Goal: Task Accomplishment & Management: Manage account settings

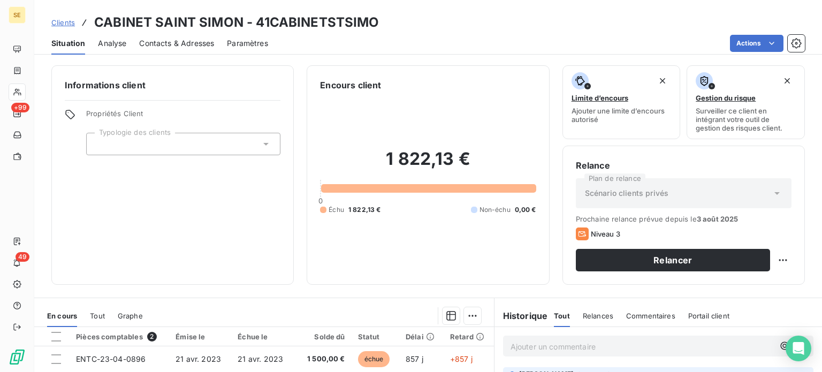
scroll to position [161, 0]
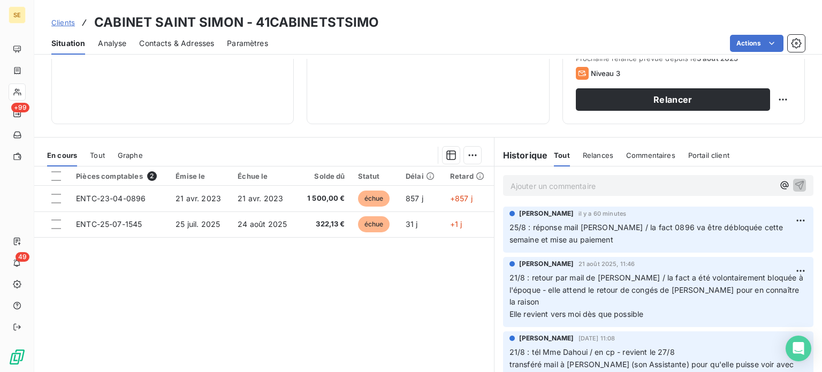
click at [64, 21] on span "Clients" at bounding box center [63, 22] width 24 height 9
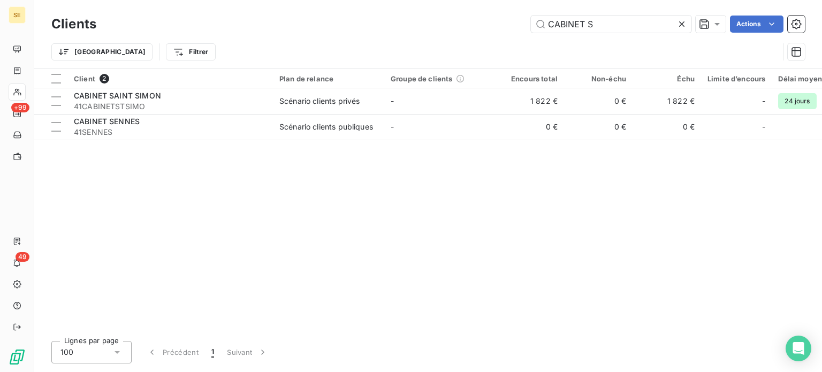
drag, startPoint x: 614, startPoint y: 12, endPoint x: 527, endPoint y: 21, distance: 87.2
click at [528, 21] on div "Clients CABINET S Actions" at bounding box center [428, 24] width 754 height 22
click at [596, 31] on input "CABINET S" at bounding box center [611, 24] width 161 height 17
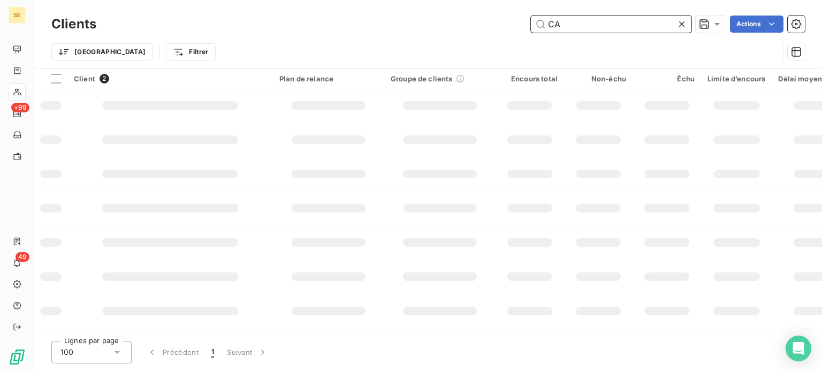
type input "C"
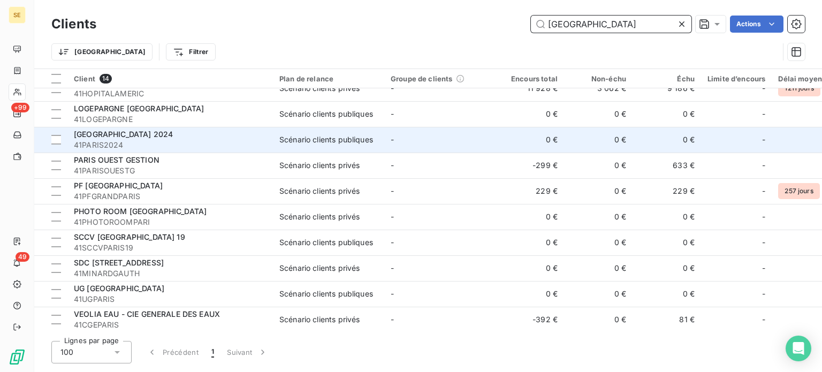
scroll to position [120, 0]
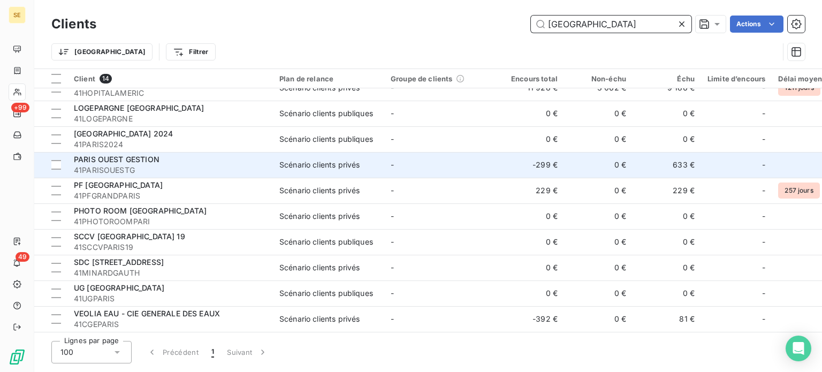
type input "[GEOGRAPHIC_DATA]"
click at [227, 165] on span "41PARISOUESTG" at bounding box center [170, 170] width 193 height 11
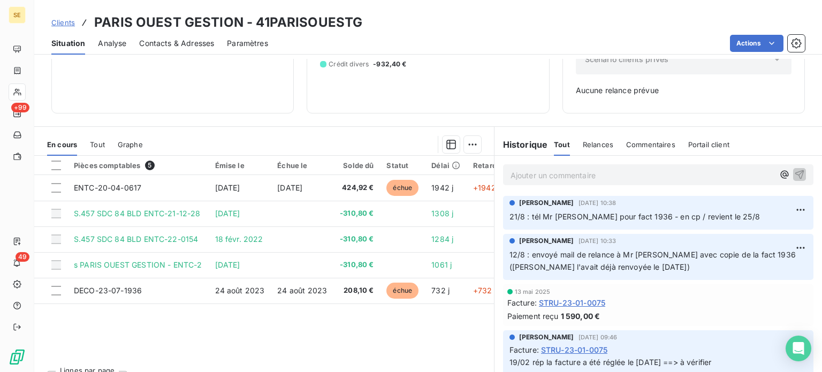
scroll to position [155, 0]
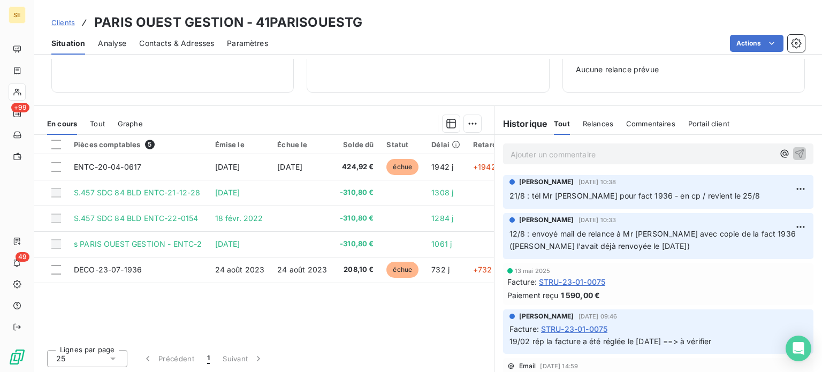
click at [608, 156] on p "Ajouter un commentaire ﻿" at bounding box center [642, 154] width 263 height 13
click at [171, 46] on span "Contacts & Adresses" at bounding box center [176, 43] width 75 height 11
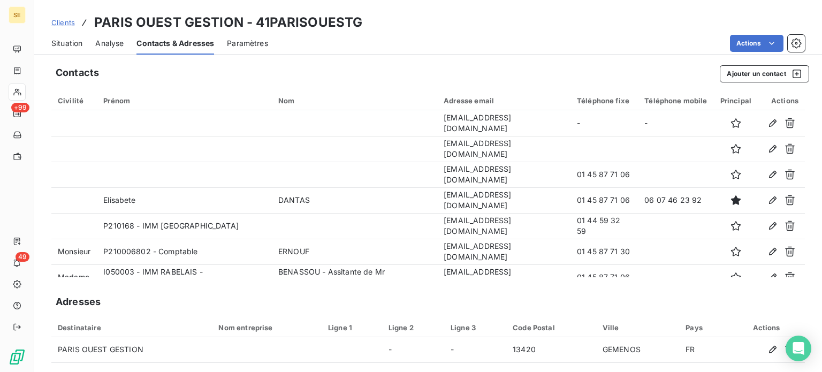
click at [71, 41] on span "Situation" at bounding box center [66, 43] width 31 height 11
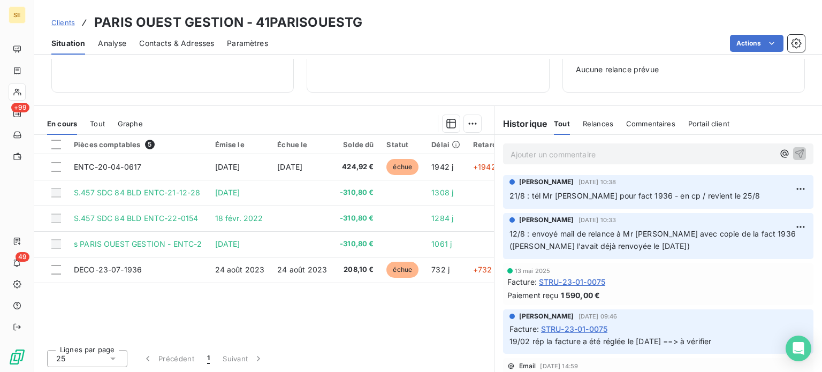
click at [537, 155] on p "Ajouter un commentaire ﻿" at bounding box center [642, 154] width 263 height 13
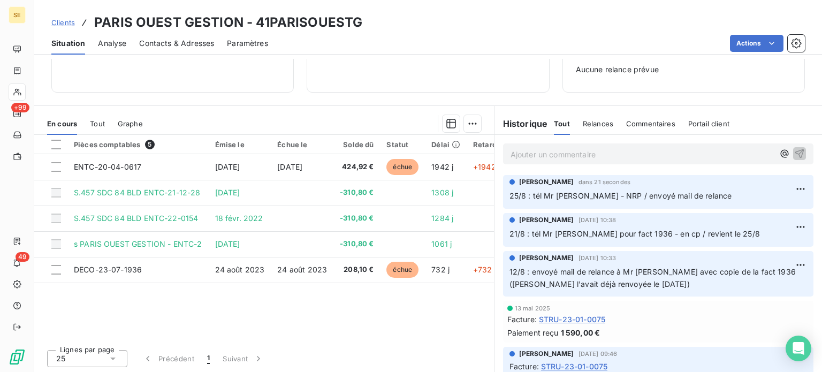
click at [184, 42] on span "Contacts & Adresses" at bounding box center [176, 43] width 75 height 11
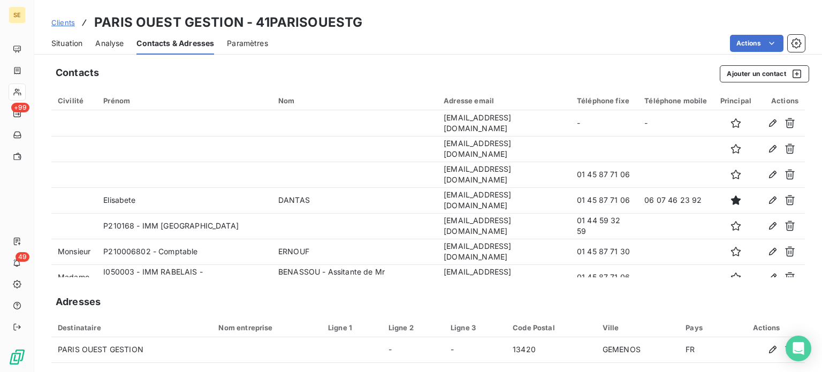
drag, startPoint x: 77, startPoint y: 44, endPoint x: 76, endPoint y: 54, distance: 9.7
click at [77, 44] on span "Situation" at bounding box center [66, 43] width 31 height 11
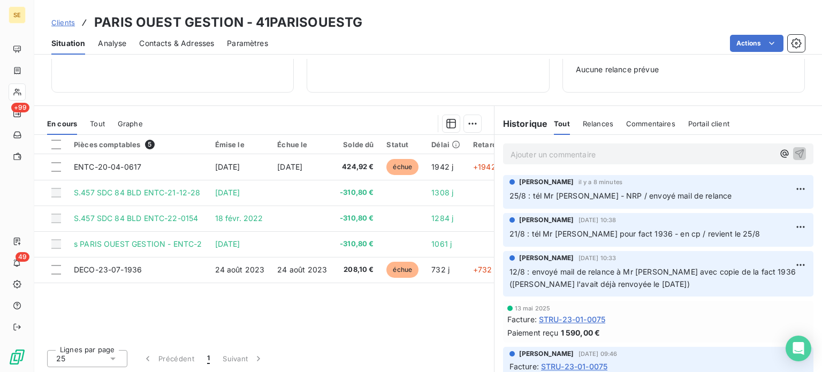
click at [201, 88] on div "Informations client Propriétés Client Typologie des clients" at bounding box center [172, 2] width 243 height 182
click at [61, 22] on span "Clients" at bounding box center [63, 22] width 24 height 9
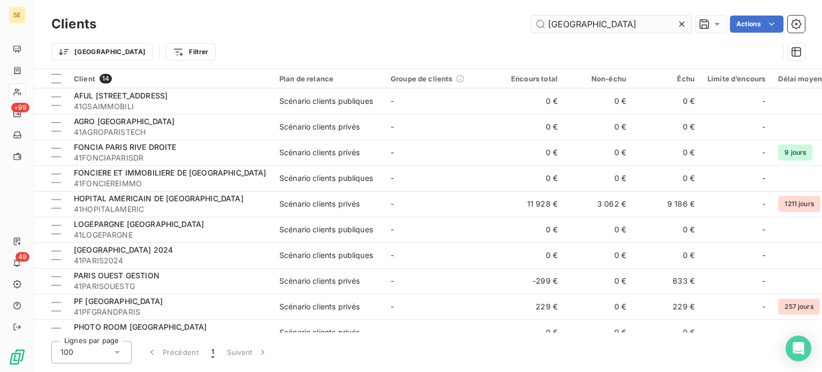
drag, startPoint x: 628, startPoint y: 28, endPoint x: 549, endPoint y: 21, distance: 79.6
click at [553, 21] on input "[GEOGRAPHIC_DATA]" at bounding box center [611, 24] width 161 height 17
click at [458, 16] on div "paris Actions" at bounding box center [457, 24] width 696 height 17
drag, startPoint x: 604, startPoint y: 27, endPoint x: 414, endPoint y: 27, distance: 189.6
click at [414, 27] on div "paris Actions" at bounding box center [457, 24] width 696 height 17
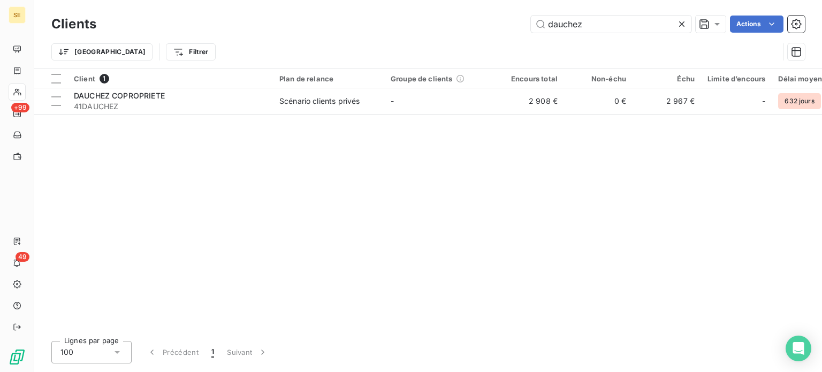
drag, startPoint x: 387, startPoint y: 251, endPoint x: 411, endPoint y: 214, distance: 43.7
click at [388, 251] on div "Client 1 Plan de relance Groupe de clients Encours total Non-échu Échu Limite d…" at bounding box center [428, 200] width 788 height 263
drag, startPoint x: 606, startPoint y: 21, endPoint x: 441, endPoint y: 29, distance: 165.1
click at [442, 29] on div "dauchez Actions" at bounding box center [457, 24] width 696 height 17
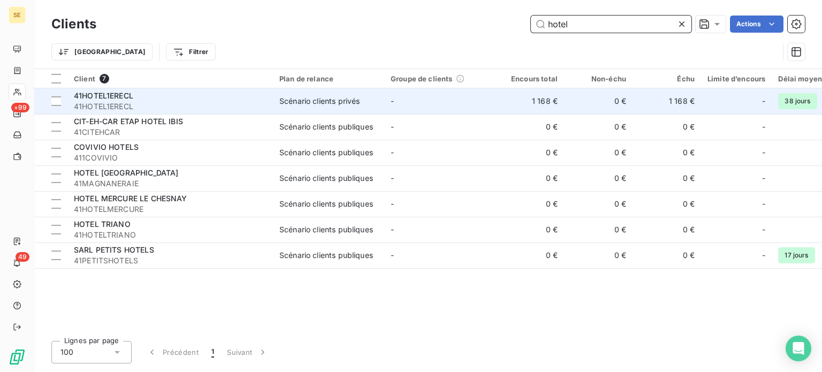
type input "hotel"
click at [125, 101] on span "41HOTEL1ERECL" at bounding box center [170, 106] width 193 height 11
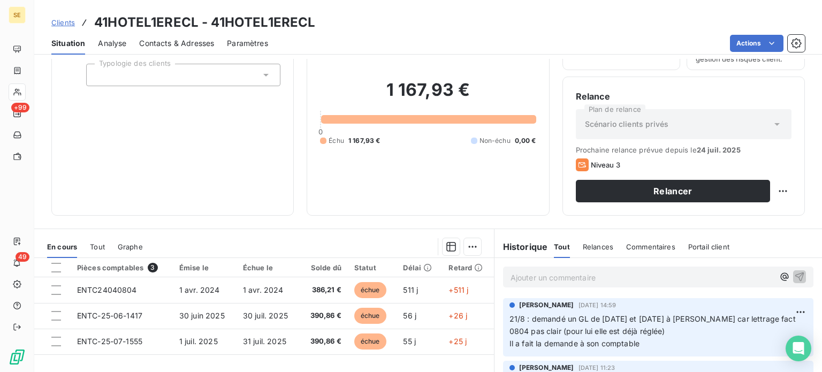
scroll to position [54, 0]
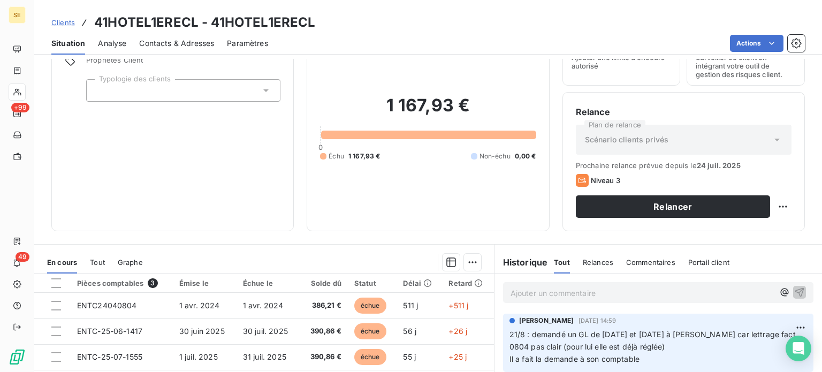
click at [59, 21] on span "Clients" at bounding box center [63, 22] width 24 height 9
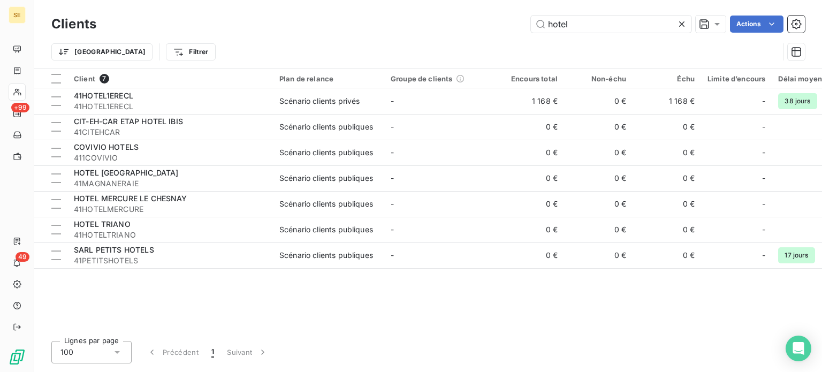
drag, startPoint x: 604, startPoint y: 20, endPoint x: 434, endPoint y: 27, distance: 170.4
click at [434, 27] on div "hotel Actions" at bounding box center [457, 24] width 696 height 17
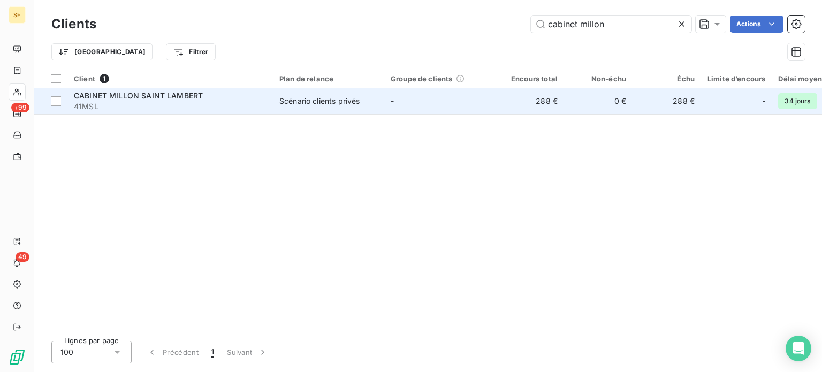
type input "cabinet millon"
click at [192, 100] on span "CABINET MILLON SAINT LAMBERT" at bounding box center [138, 95] width 129 height 9
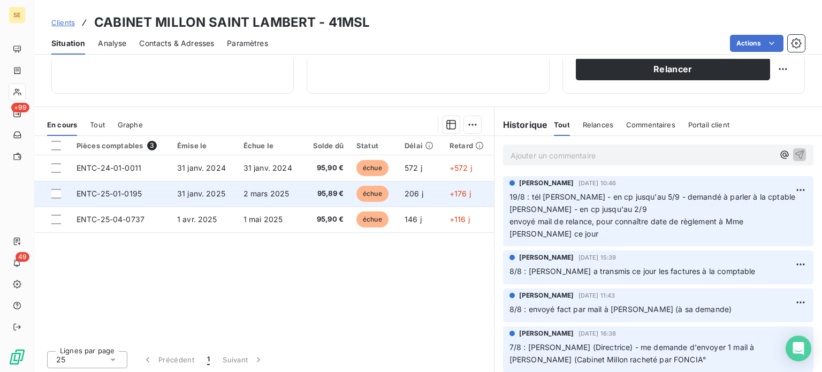
scroll to position [193, 0]
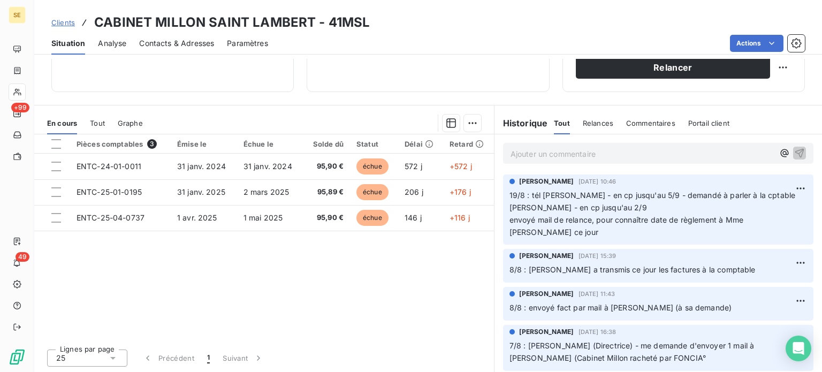
click at [59, 24] on span "Clients" at bounding box center [63, 22] width 24 height 9
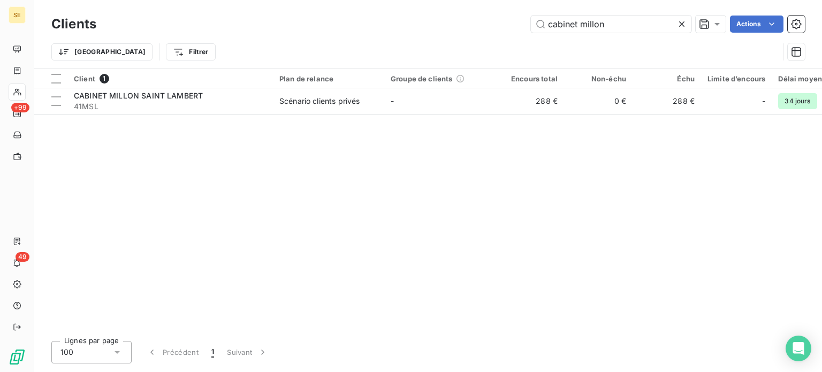
drag, startPoint x: 632, startPoint y: 27, endPoint x: 330, endPoint y: 31, distance: 302.6
click at [331, 32] on div "cabinet millon Actions" at bounding box center [457, 24] width 696 height 17
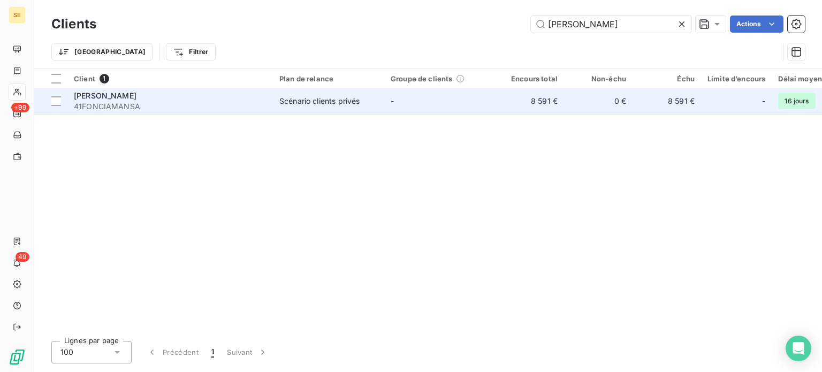
type input "[PERSON_NAME]"
click at [272, 102] on td "FONCIA MANSART 41FONCIAMANSA" at bounding box center [170, 101] width 206 height 26
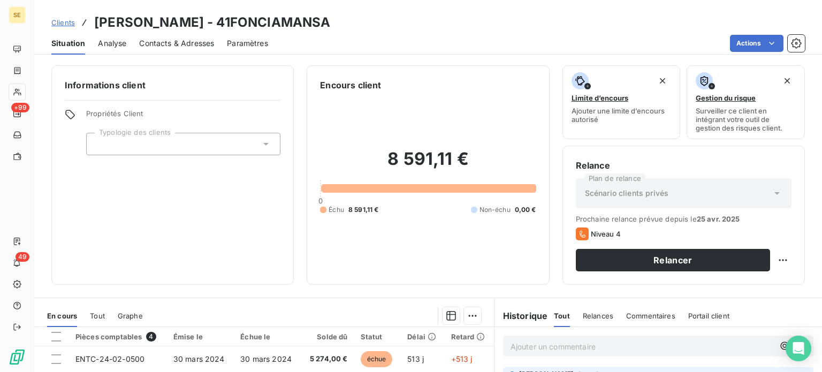
scroll to position [161, 0]
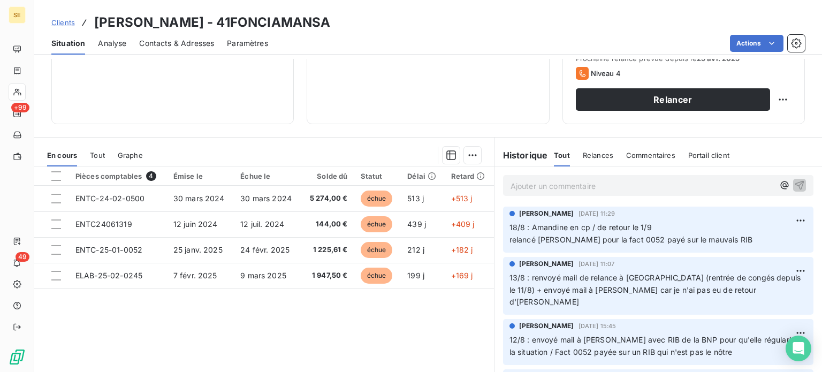
click at [180, 43] on span "Contacts & Adresses" at bounding box center [176, 43] width 75 height 11
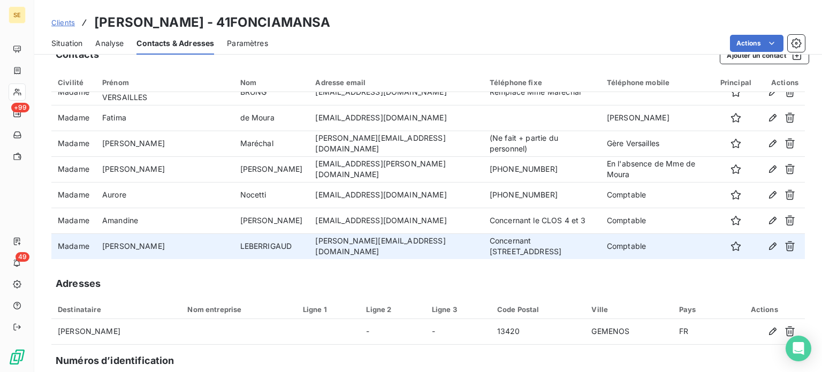
scroll to position [0, 0]
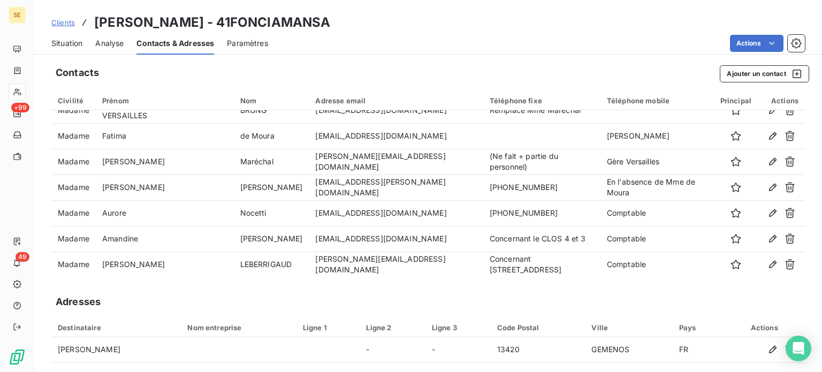
click at [62, 42] on span "Situation" at bounding box center [66, 43] width 31 height 11
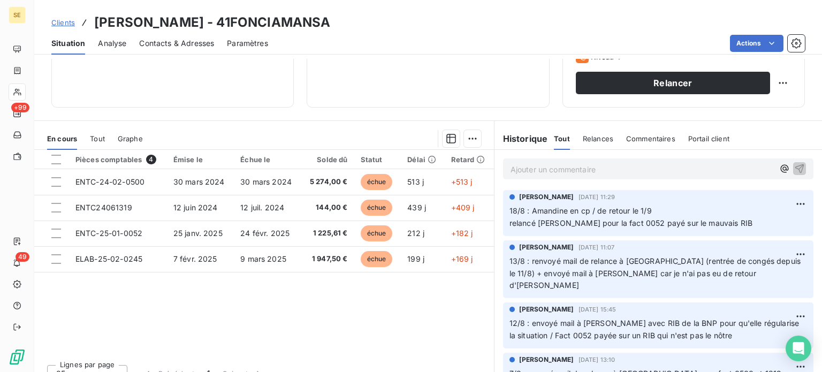
scroll to position [193, 0]
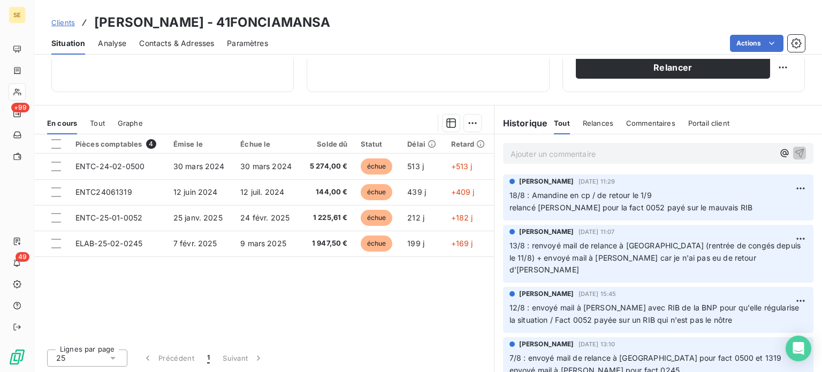
click at [527, 158] on p "Ajouter un commentaire ﻿" at bounding box center [642, 153] width 263 height 13
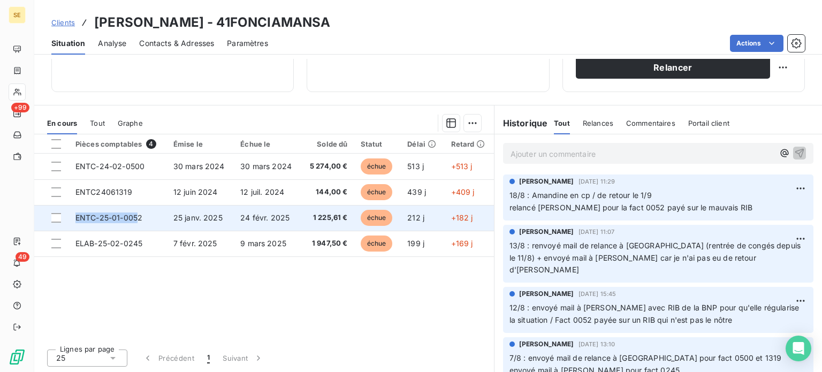
drag, startPoint x: 139, startPoint y: 218, endPoint x: 74, endPoint y: 216, distance: 65.3
click at [74, 216] on td "ENTC-25-01-0052" at bounding box center [118, 218] width 98 height 26
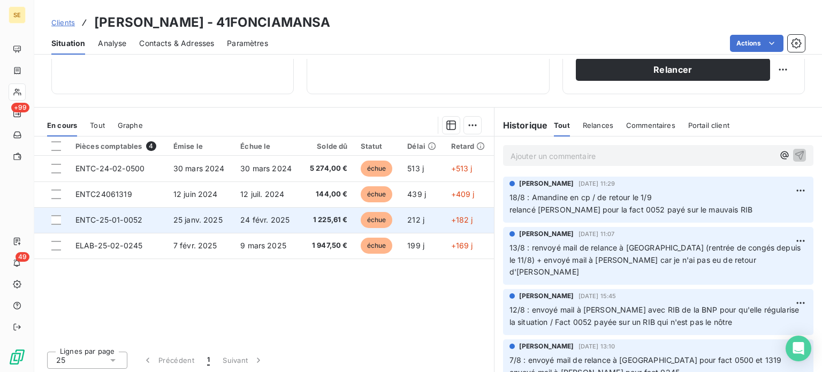
scroll to position [193, 0]
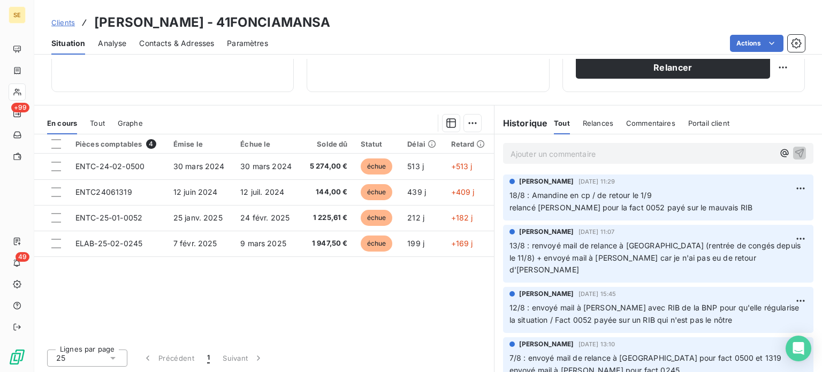
click at [557, 153] on p "Ajouter un commentaire ﻿" at bounding box center [642, 153] width 263 height 13
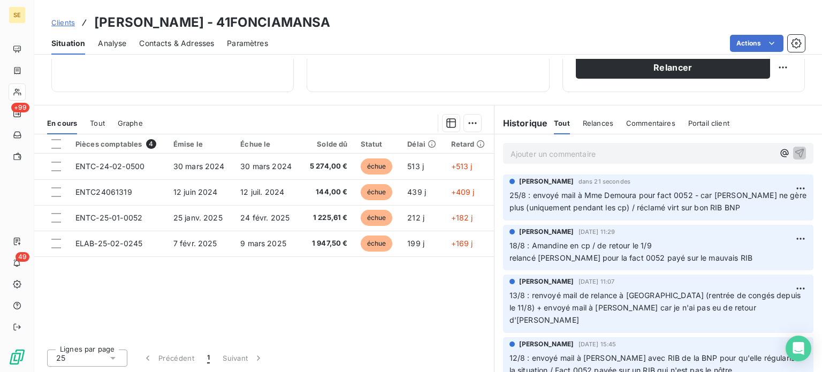
click at [62, 25] on span "Clients" at bounding box center [63, 22] width 24 height 9
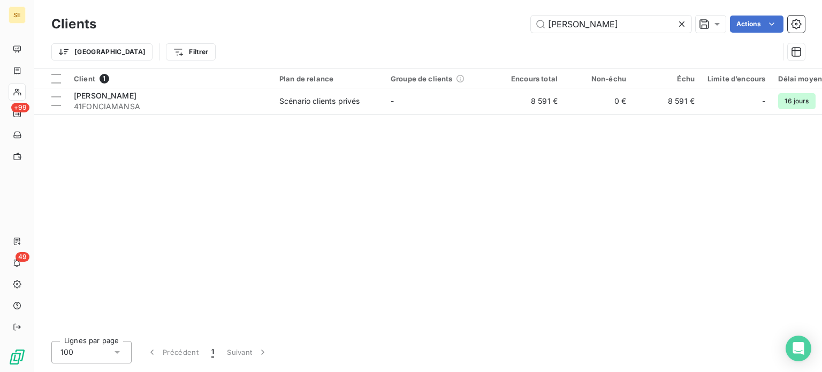
drag, startPoint x: 638, startPoint y: 28, endPoint x: 488, endPoint y: 42, distance: 150.6
click at [488, 42] on div "Clients foncia mansart Actions Trier Filtrer" at bounding box center [428, 41] width 754 height 56
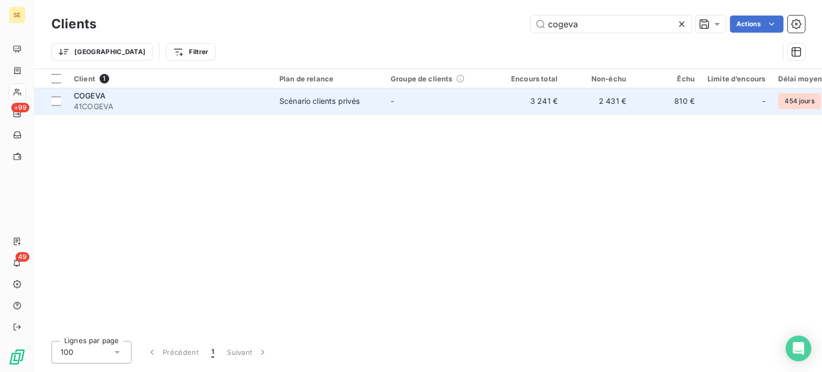
type input "cogeva"
click at [179, 109] on span "41COGEVA" at bounding box center [170, 106] width 193 height 11
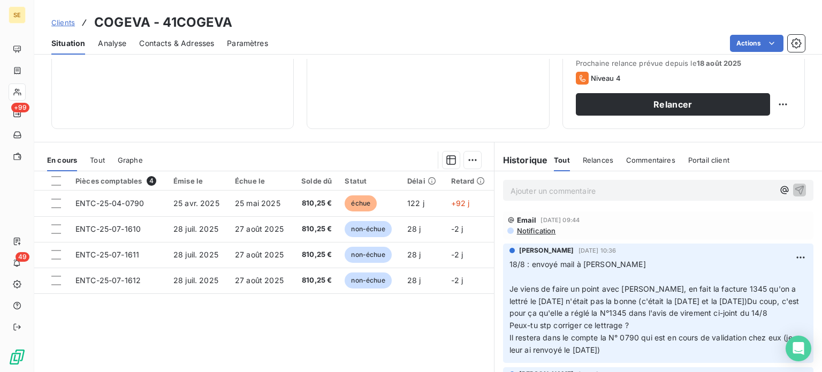
scroll to position [193, 0]
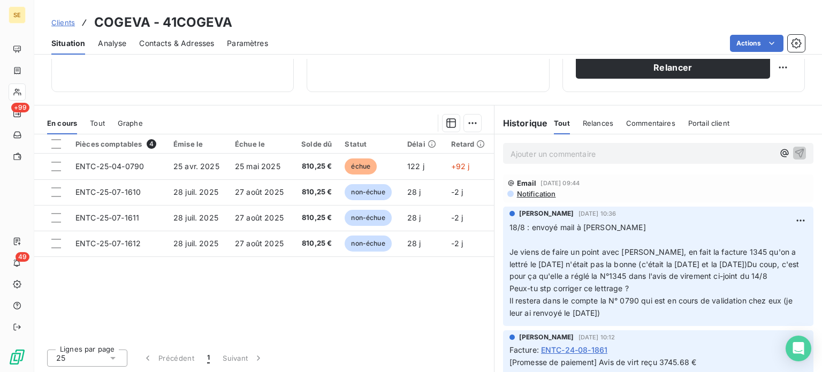
click at [65, 19] on span "Clients" at bounding box center [63, 22] width 24 height 9
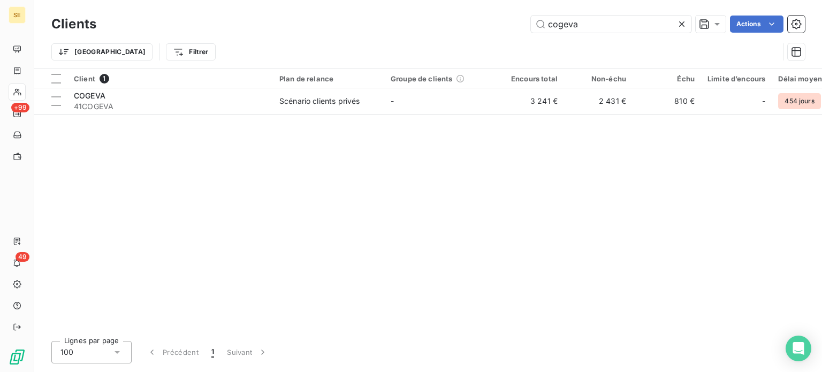
drag, startPoint x: 589, startPoint y: 22, endPoint x: 441, endPoint y: 19, distance: 147.8
click at [441, 19] on div "cogeva Actions" at bounding box center [457, 24] width 696 height 17
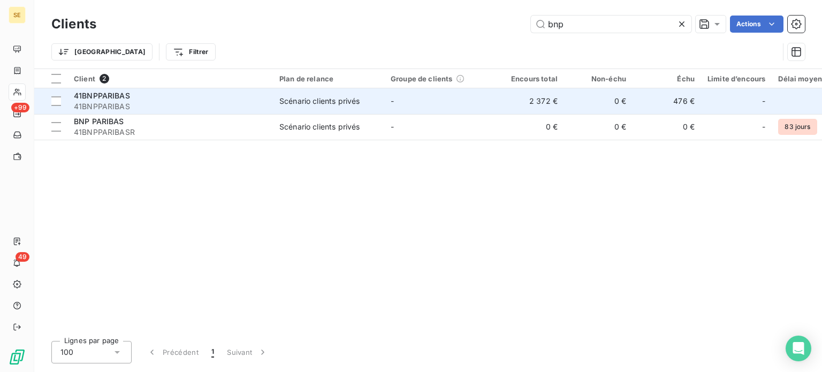
type input "bnp"
click at [239, 102] on span "41BNPPARIBAS" at bounding box center [170, 106] width 193 height 11
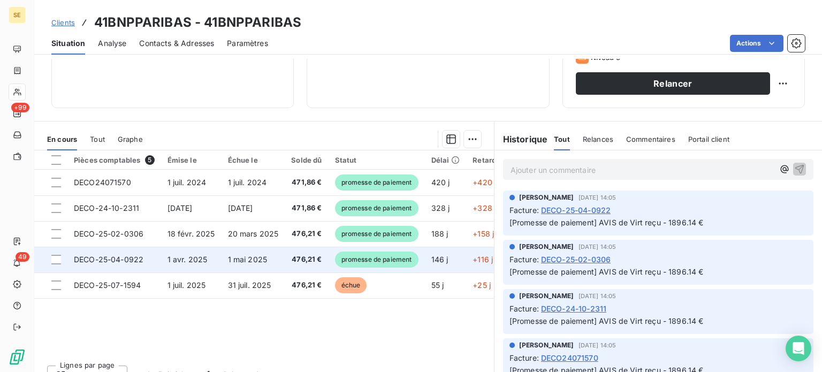
scroll to position [193, 0]
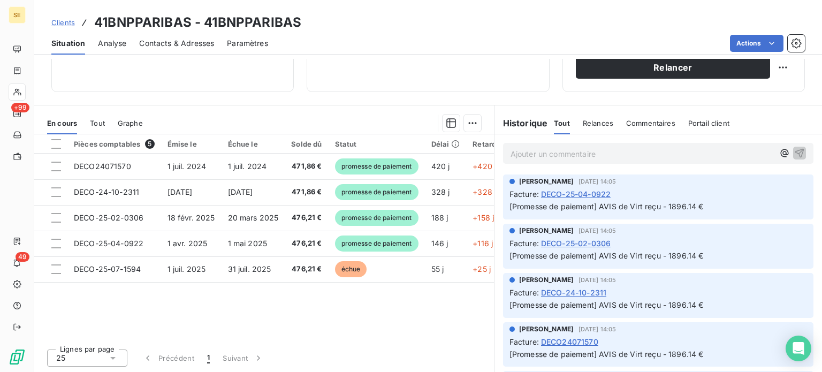
click at [70, 19] on span "Clients" at bounding box center [63, 22] width 24 height 9
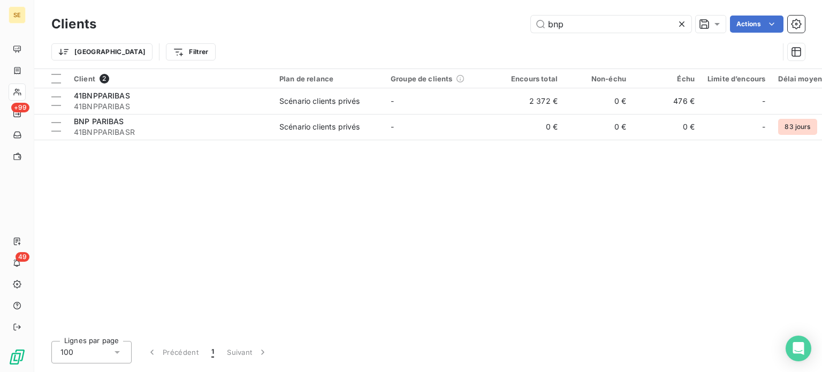
drag, startPoint x: 588, startPoint y: 25, endPoint x: 321, endPoint y: 20, distance: 267.2
click at [321, 20] on div "bnp Actions" at bounding box center [457, 24] width 696 height 17
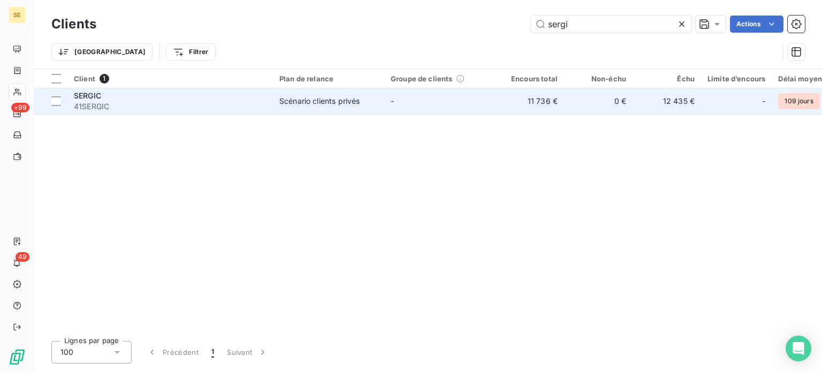
type input "sergi"
click at [281, 99] on div "Scénario clients privés" at bounding box center [320, 101] width 80 height 11
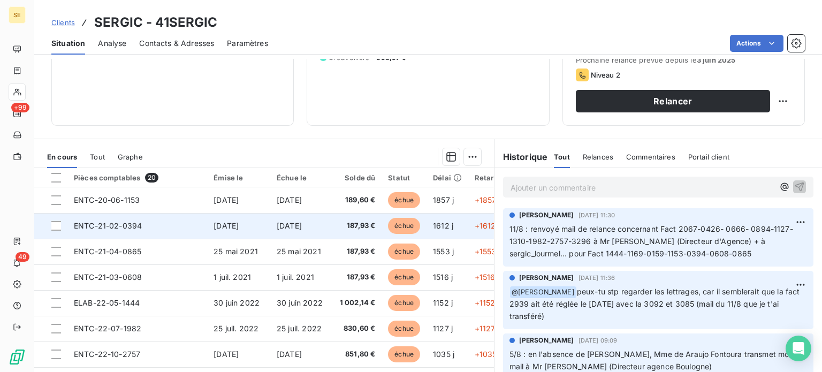
scroll to position [193, 0]
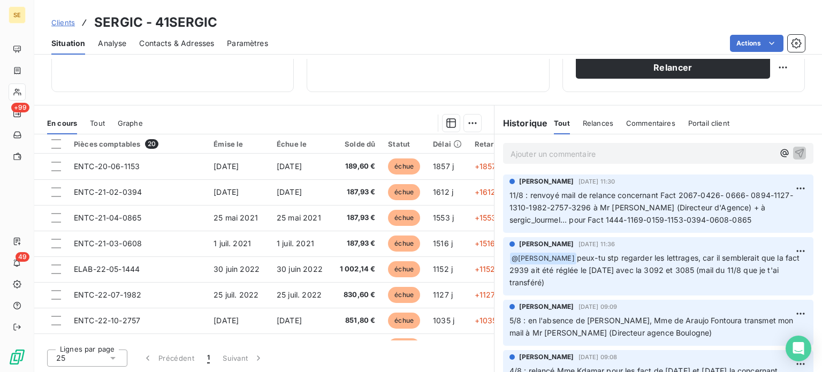
click at [163, 47] on span "Contacts & Adresses" at bounding box center [176, 43] width 75 height 11
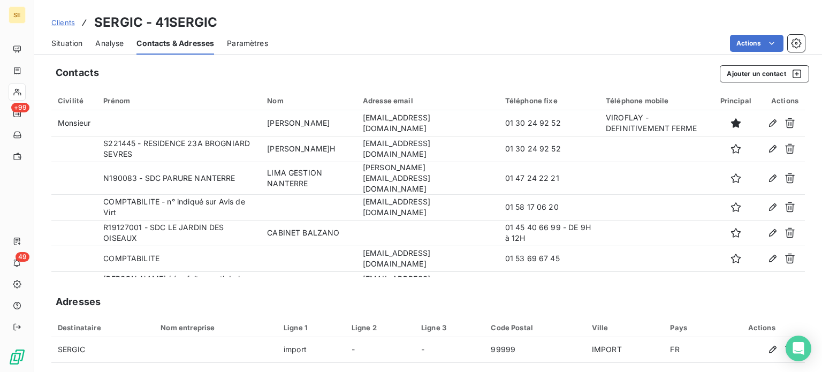
click at [190, 91] on th "Prénom" at bounding box center [179, 100] width 164 height 19
click at [54, 22] on span "Clients" at bounding box center [63, 22] width 24 height 9
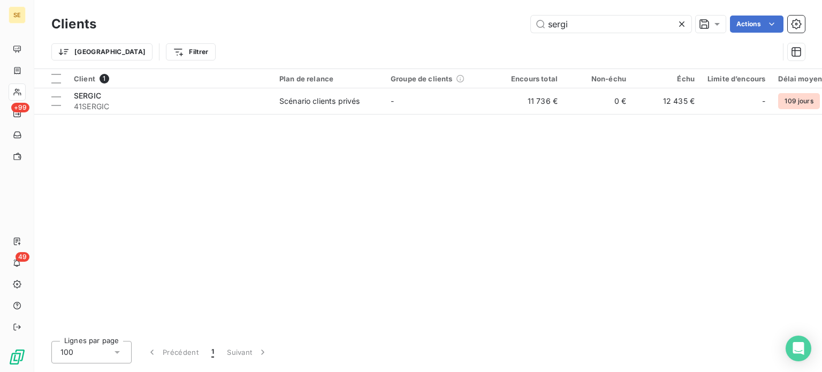
drag, startPoint x: 580, startPoint y: 24, endPoint x: 461, endPoint y: 33, distance: 119.7
click at [464, 26] on div "sergi Actions" at bounding box center [457, 24] width 696 height 17
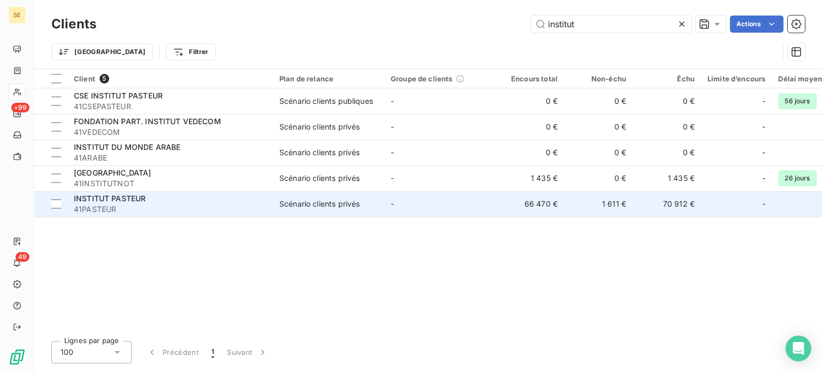
type input "institut"
click at [186, 201] on div "INSTITUT PASTEUR" at bounding box center [170, 198] width 193 height 11
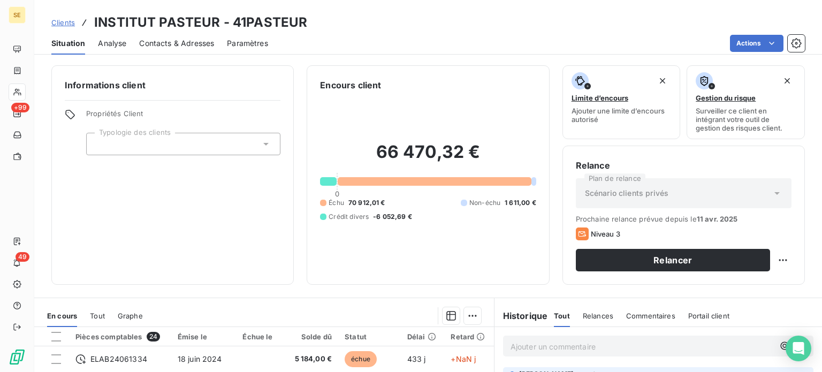
click at [155, 41] on span "Contacts & Adresses" at bounding box center [176, 43] width 75 height 11
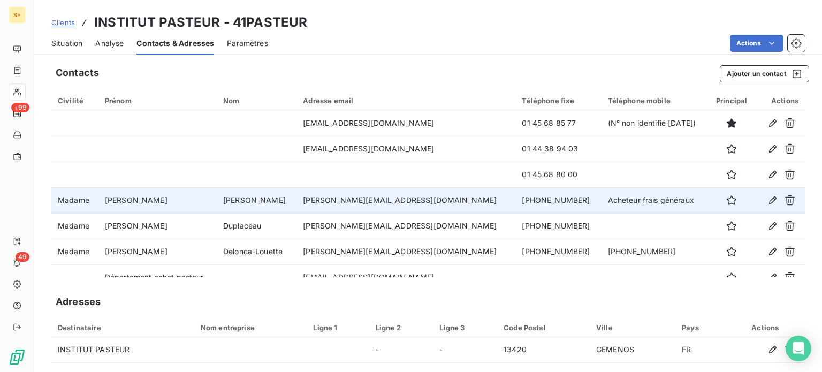
scroll to position [39, 0]
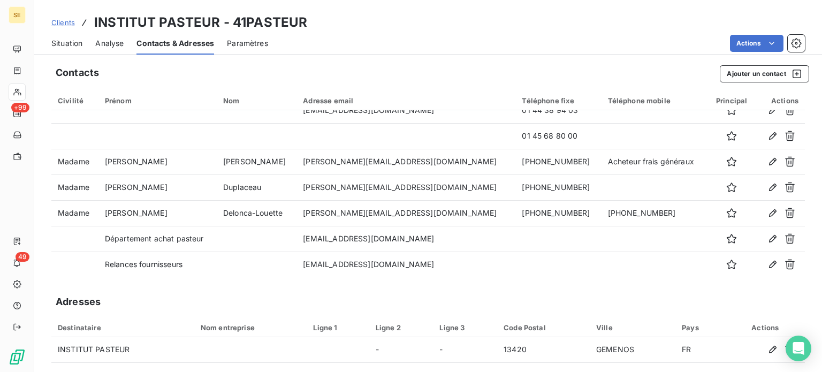
click at [189, 78] on div "Contacts Ajouter un contact" at bounding box center [433, 73] width 754 height 17
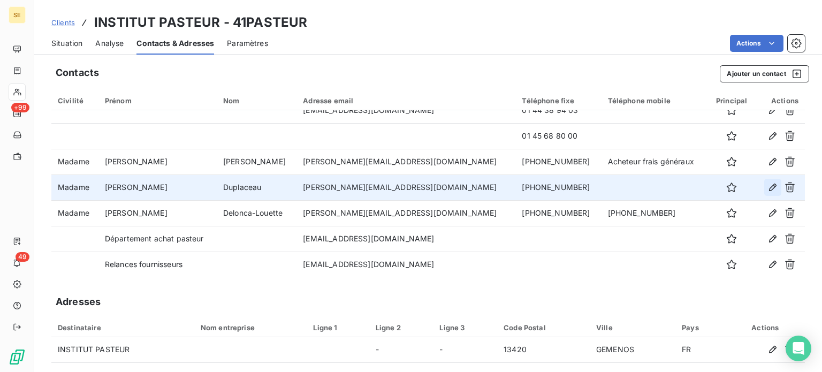
click at [768, 187] on icon "button" at bounding box center [773, 187] width 11 height 11
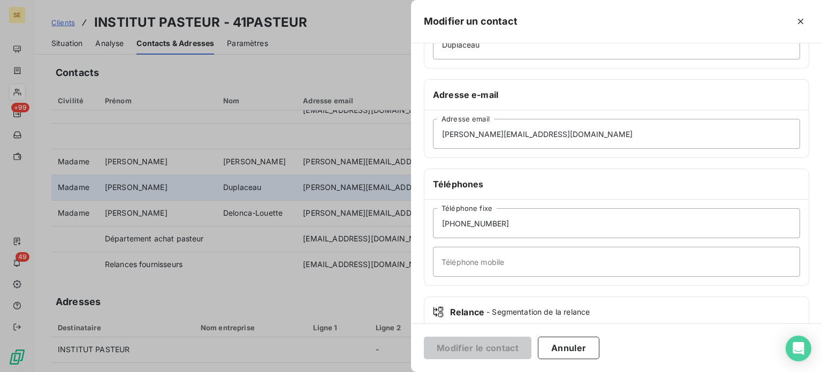
scroll to position [161, 0]
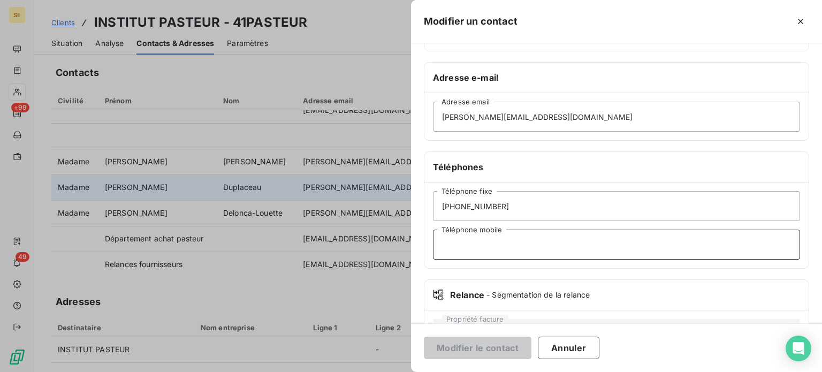
click at [484, 245] on input "Téléphone mobile" at bounding box center [616, 245] width 367 height 30
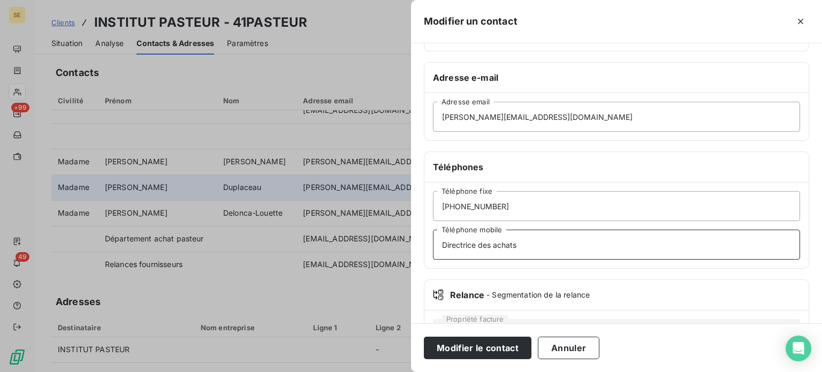
type input "Directrice des achats"
click at [424, 337] on button "Modifier le contact" at bounding box center [478, 348] width 108 height 22
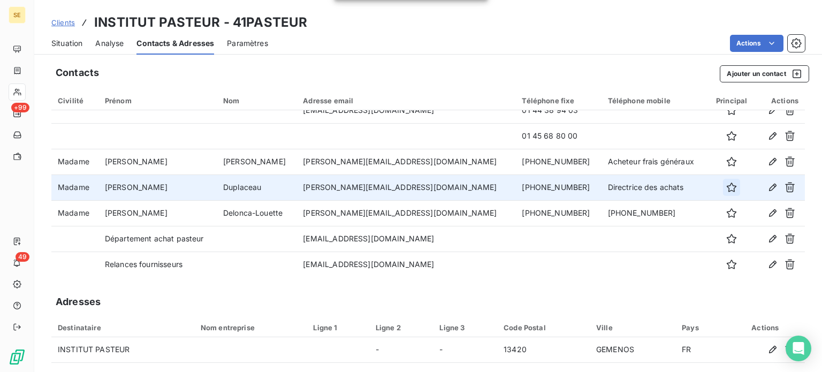
click at [727, 188] on icon "button" at bounding box center [732, 187] width 11 height 11
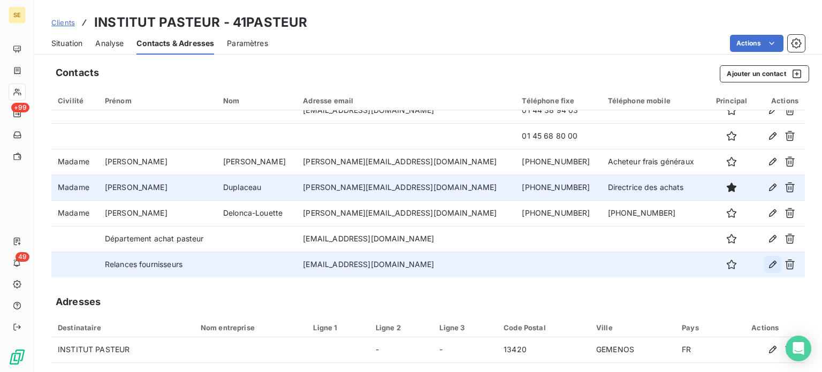
click at [768, 268] on icon "button" at bounding box center [773, 264] width 11 height 11
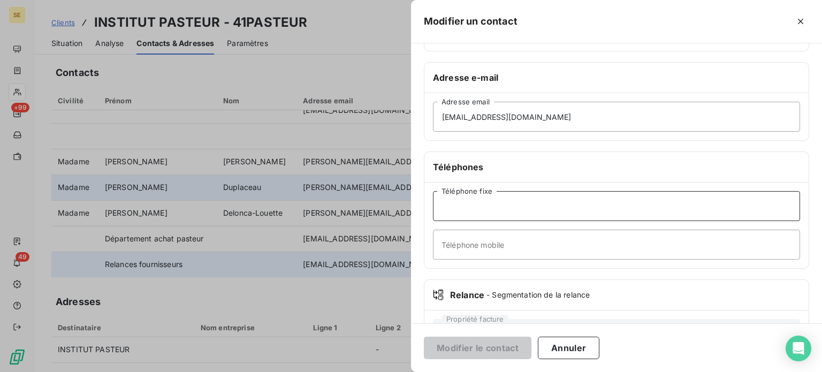
click at [473, 202] on input "Téléphone fixe" at bounding box center [616, 206] width 367 height 30
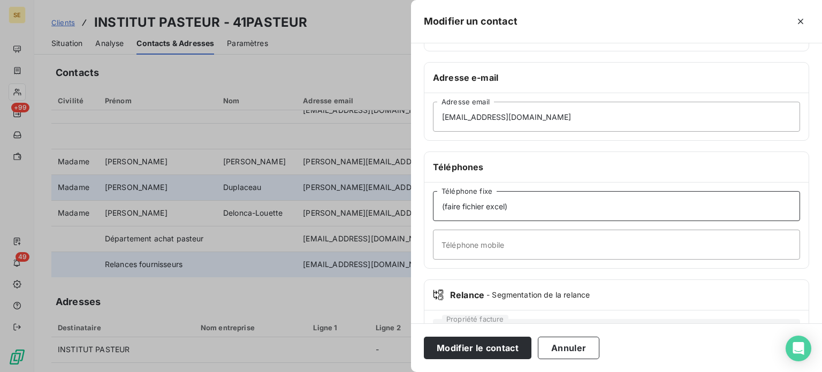
type input "(faire fichier excel)"
click at [424, 337] on button "Modifier le contact" at bounding box center [478, 348] width 108 height 22
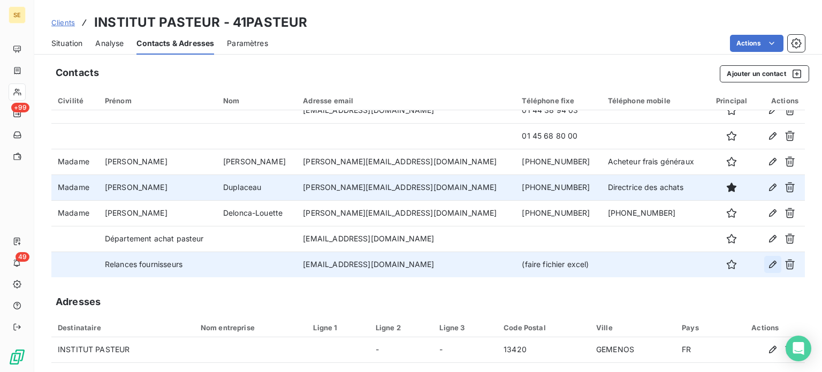
click at [768, 265] on icon "button" at bounding box center [773, 264] width 11 height 11
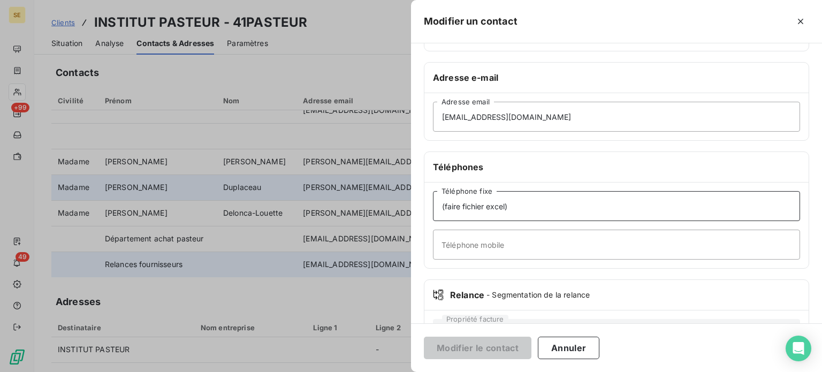
click at [505, 207] on input "(faire fichier excel)" at bounding box center [616, 206] width 367 height 30
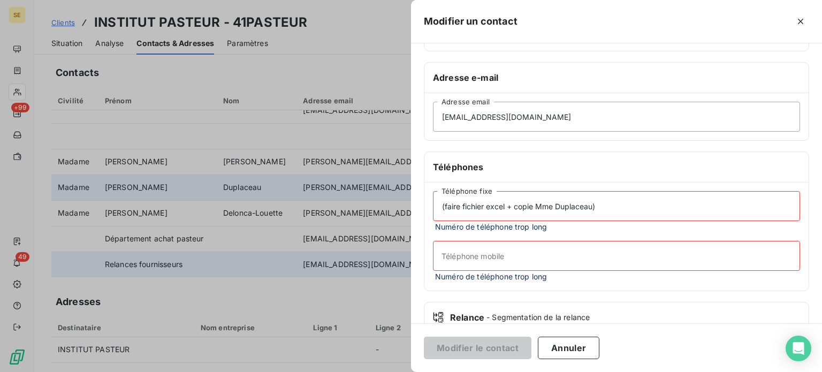
click at [464, 206] on input "(faire fichier excel + copie Mme Duplaceau)" at bounding box center [616, 206] width 367 height 30
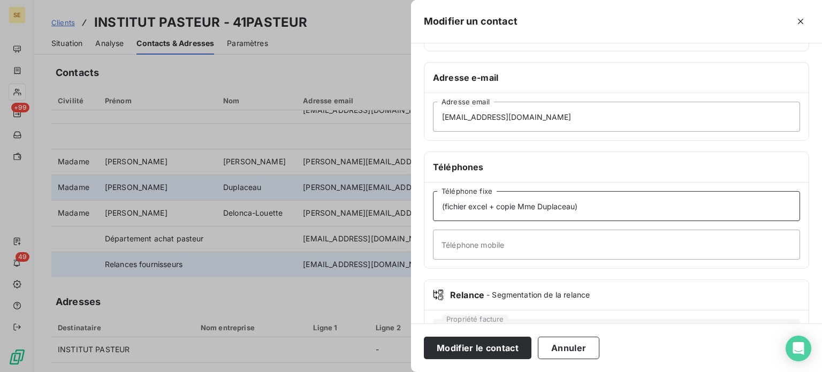
type input "(fichier excel + copie Mme Duplaceau)"
click at [424, 337] on button "Modifier le contact" at bounding box center [478, 348] width 108 height 22
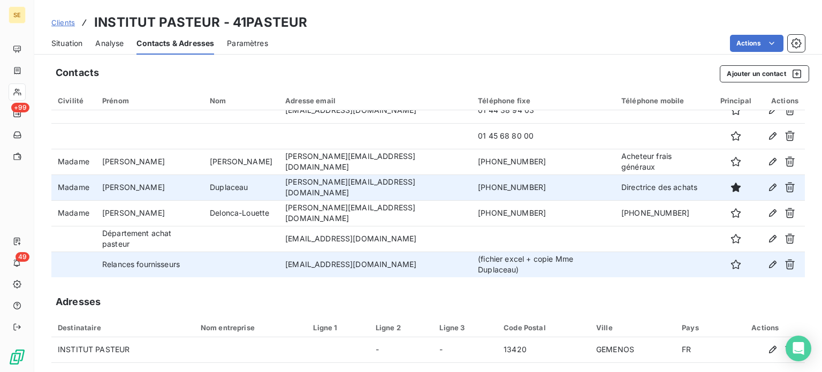
click at [77, 43] on span "Situation" at bounding box center [66, 43] width 31 height 11
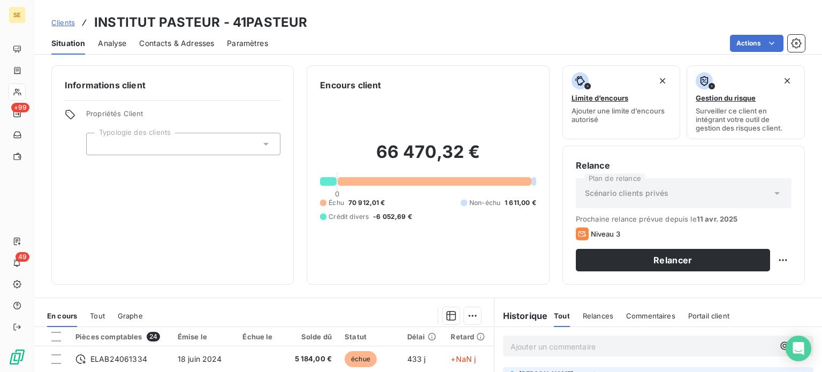
click at [193, 41] on span "Contacts & Adresses" at bounding box center [176, 43] width 75 height 11
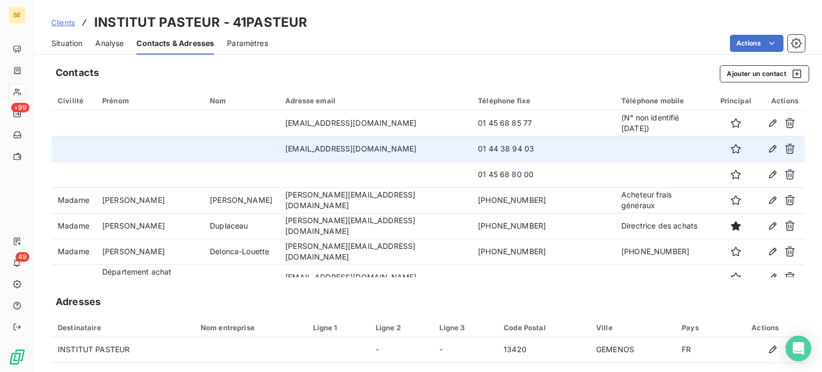
drag, startPoint x: 133, startPoint y: 140, endPoint x: 124, endPoint y: 142, distance: 8.7
click at [132, 140] on td at bounding box center [150, 149] width 108 height 26
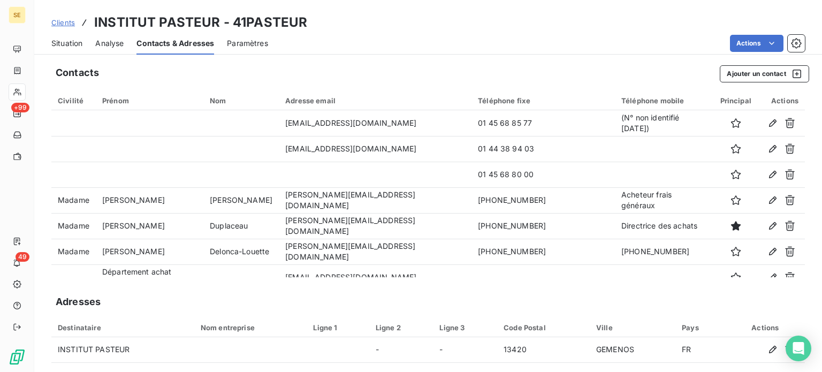
click at [69, 42] on span "Situation" at bounding box center [66, 43] width 31 height 11
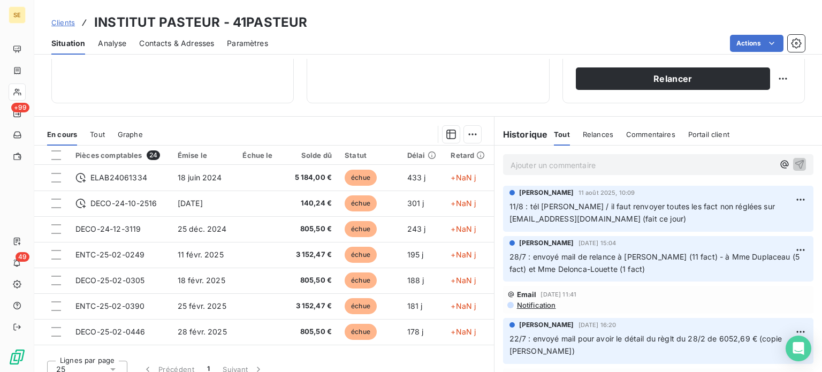
scroll to position [193, 0]
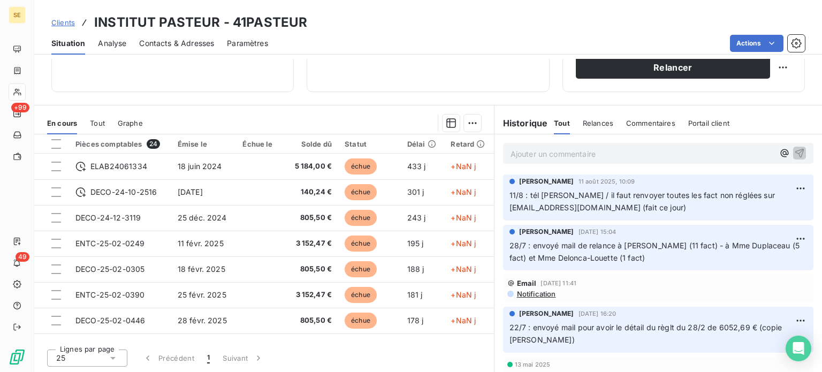
click at [529, 150] on p "Ajouter un commentaire ﻿" at bounding box center [642, 153] width 263 height 13
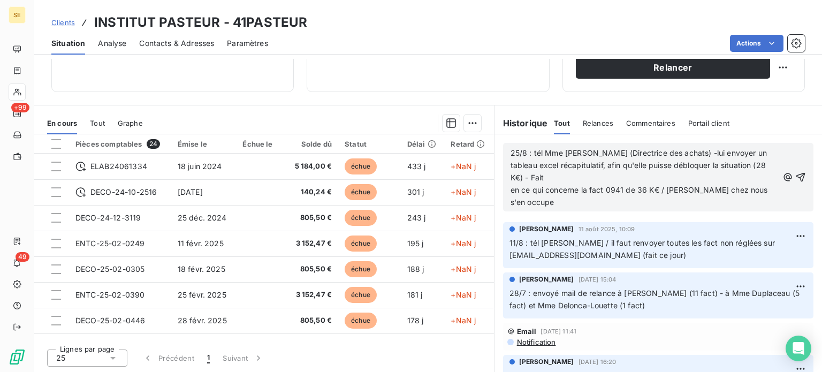
click at [511, 188] on span "25/8 : tél Mme [PERSON_NAME] (Directrice des achats) -lui envoyer un tableau ex…" at bounding box center [641, 177] width 260 height 58
click at [564, 200] on p "25/8 : tél Mme [PERSON_NAME] (Directrice des achats) -lui envoyer un tableau ex…" at bounding box center [645, 177] width 268 height 61
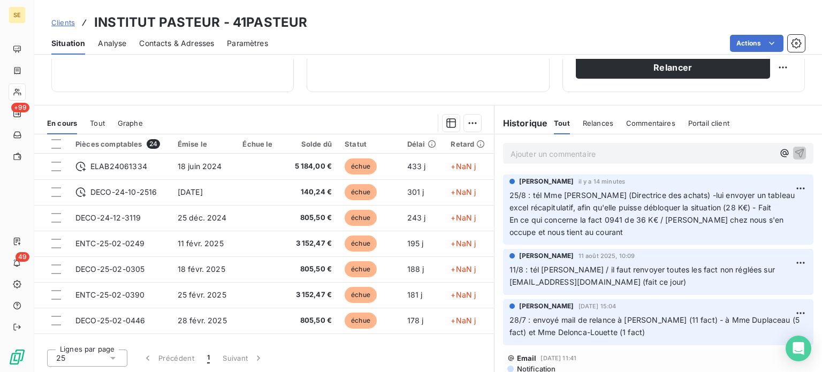
click at [65, 22] on span "Clients" at bounding box center [63, 22] width 24 height 9
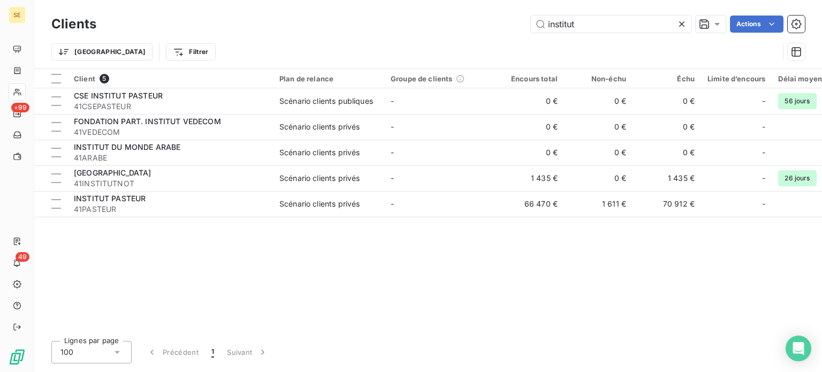
drag, startPoint x: 587, startPoint y: 22, endPoint x: 432, endPoint y: 23, distance: 154.8
click at [433, 23] on div "institut Actions" at bounding box center [457, 24] width 696 height 17
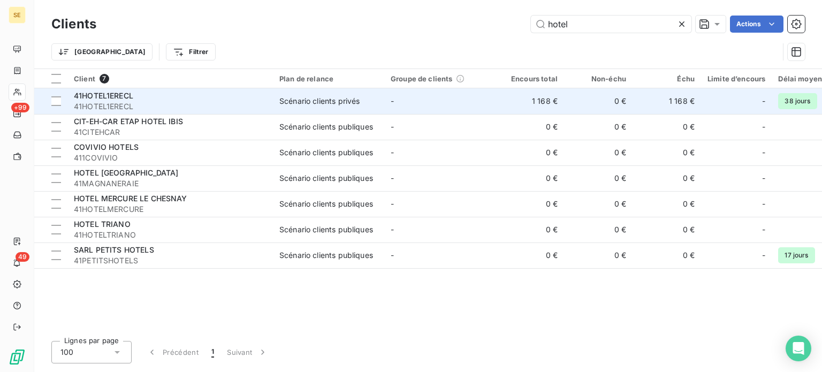
type input "hotel"
click at [283, 96] on div "Scénario clients privés" at bounding box center [320, 101] width 80 height 11
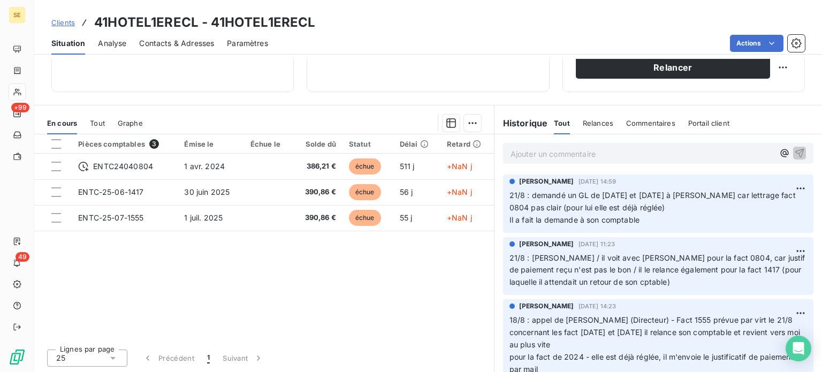
scroll to position [139, 0]
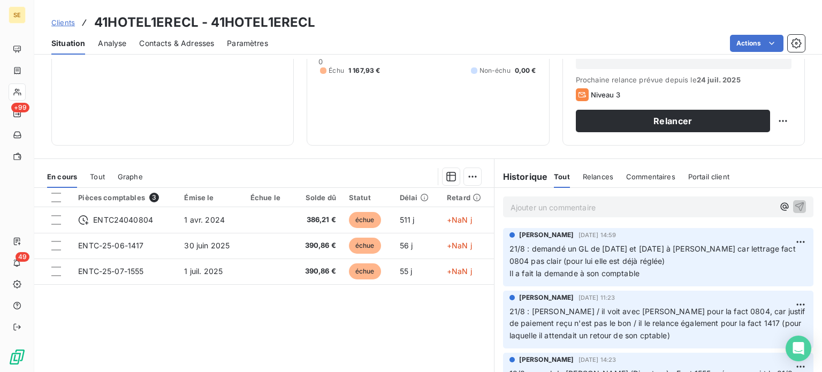
click at [61, 25] on span "Clients" at bounding box center [63, 22] width 24 height 9
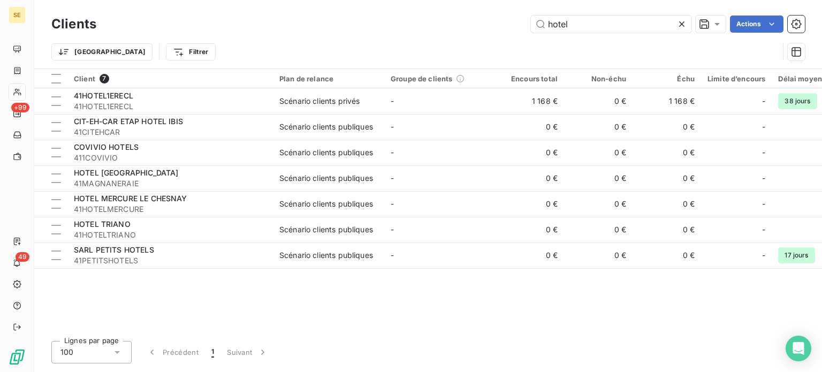
drag, startPoint x: 600, startPoint y: 28, endPoint x: 356, endPoint y: 14, distance: 244.6
click at [356, 14] on div "Clients hotel Actions" at bounding box center [428, 24] width 754 height 22
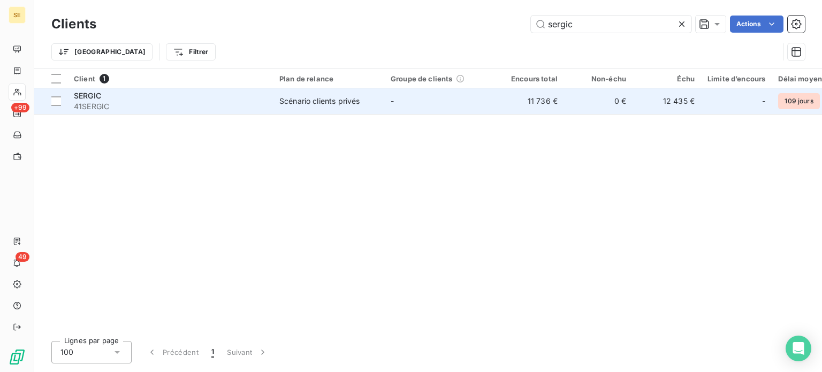
type input "sergic"
click at [109, 101] on span "41SERGIC" at bounding box center [170, 106] width 193 height 11
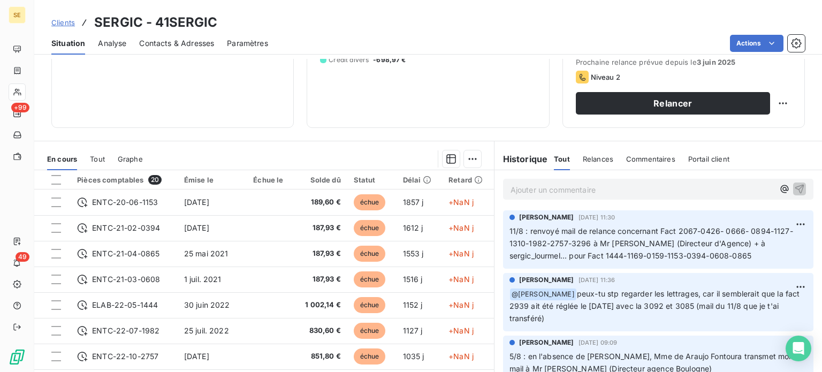
scroll to position [86, 0]
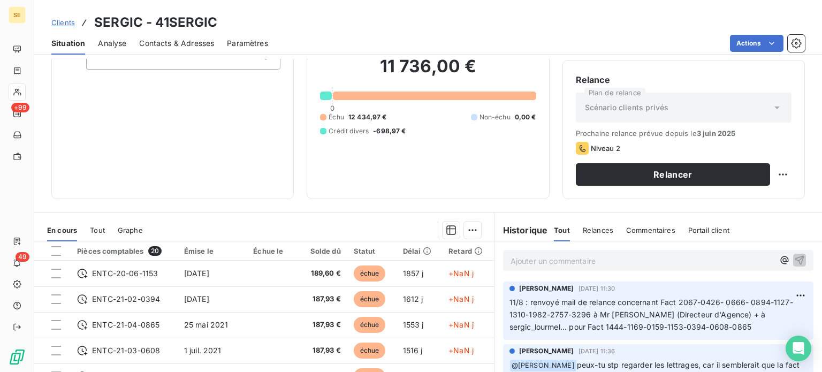
click at [552, 258] on p "Ajouter un commentaire ﻿" at bounding box center [642, 260] width 263 height 13
click at [795, 257] on icon "button" at bounding box center [800, 259] width 11 height 11
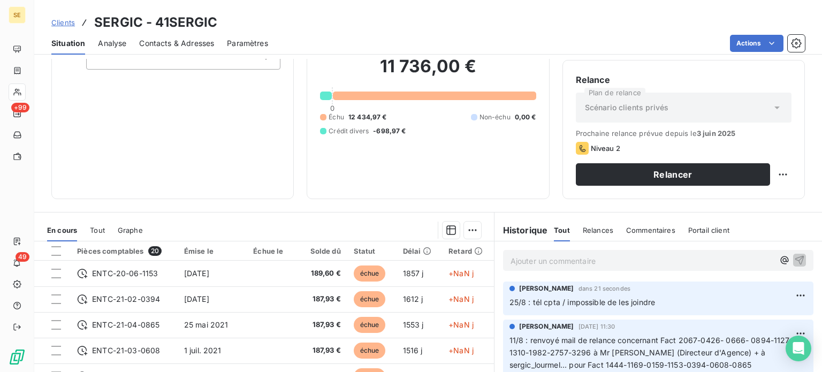
click at [158, 43] on span "Contacts & Adresses" at bounding box center [176, 43] width 75 height 11
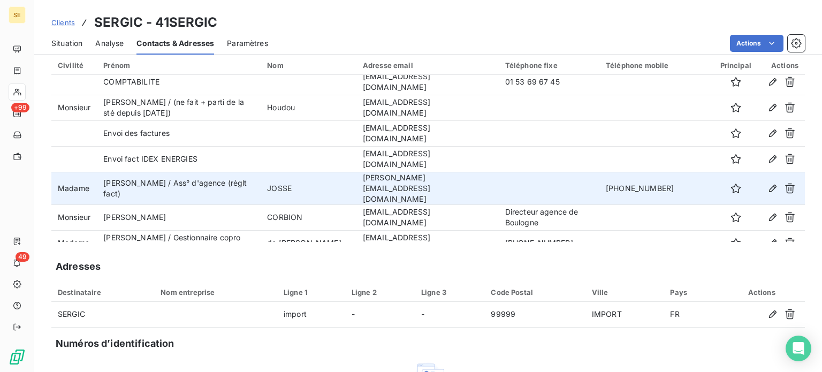
scroll to position [54, 0]
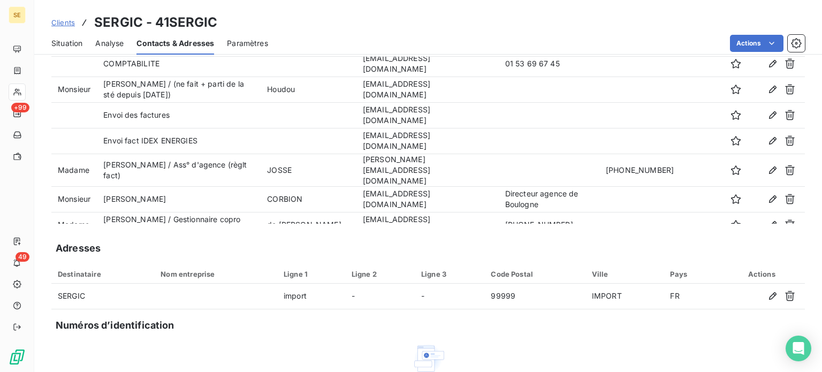
click at [62, 21] on span "Clients" at bounding box center [63, 22] width 24 height 9
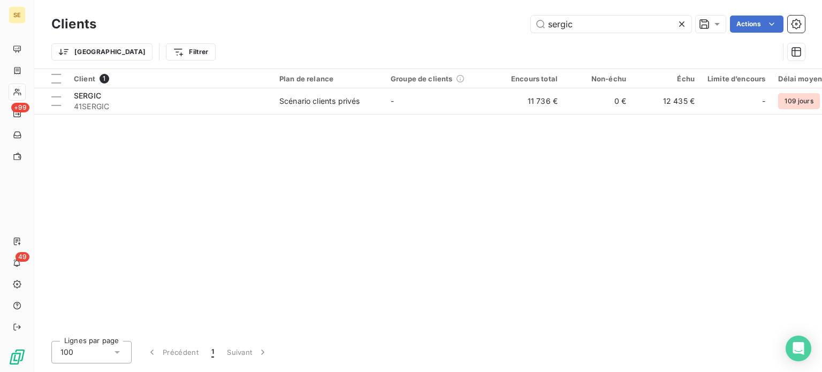
drag, startPoint x: 448, startPoint y: 34, endPoint x: 368, endPoint y: 31, distance: 79.3
click at [375, 31] on div "sergic Actions" at bounding box center [457, 24] width 696 height 17
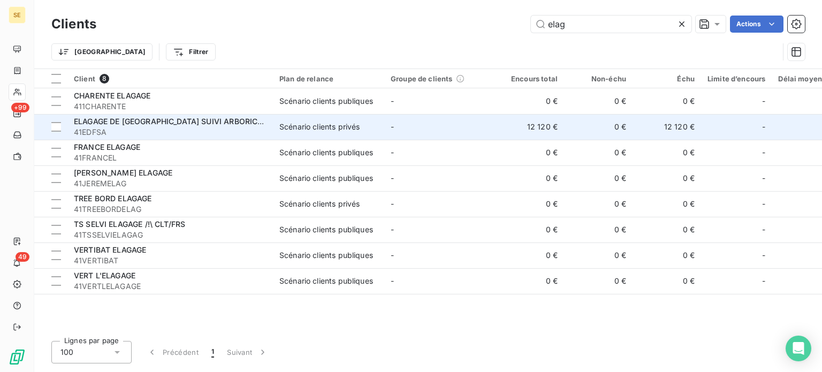
type input "elag"
click at [195, 129] on span "41EDFSA" at bounding box center [170, 132] width 193 height 11
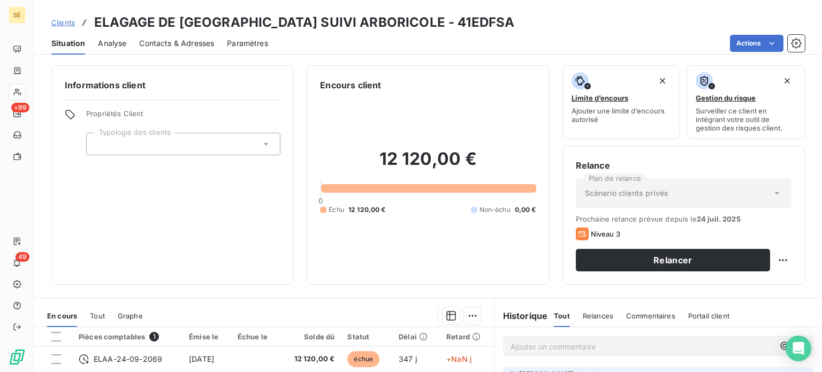
click at [191, 42] on span "Contacts & Adresses" at bounding box center [176, 43] width 75 height 11
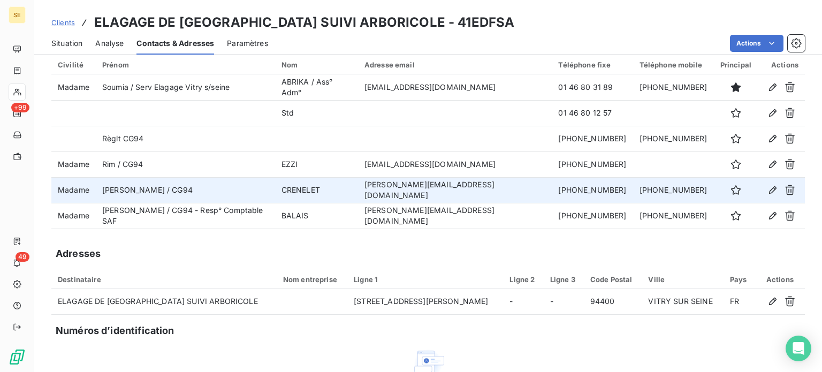
scroll to position [54, 0]
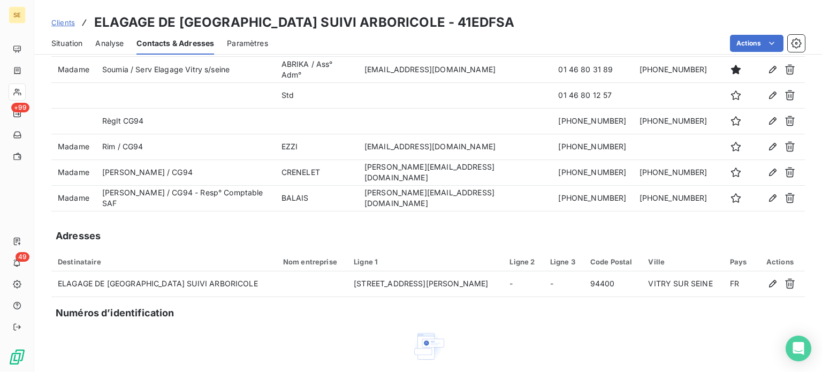
click at [70, 44] on span "Situation" at bounding box center [66, 43] width 31 height 11
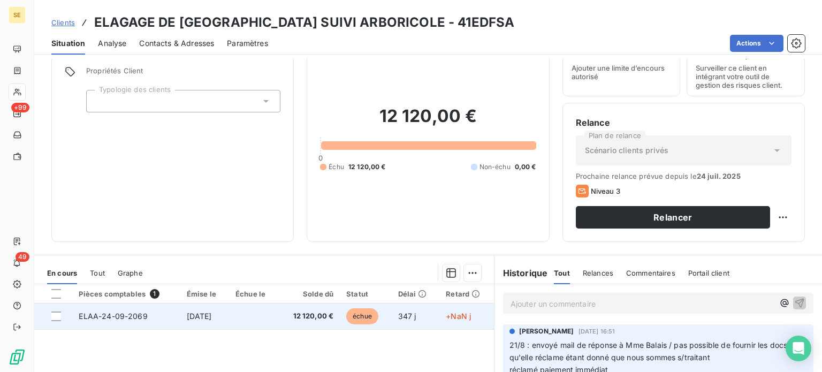
scroll to position [107, 0]
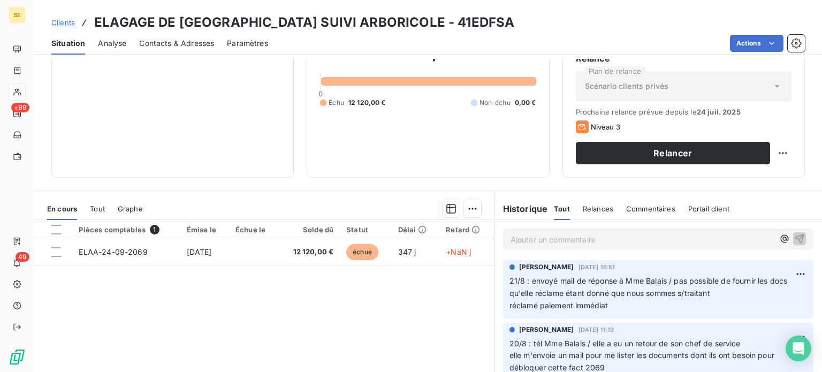
click at [521, 243] on p "Ajouter un commentaire ﻿" at bounding box center [642, 239] width 263 height 13
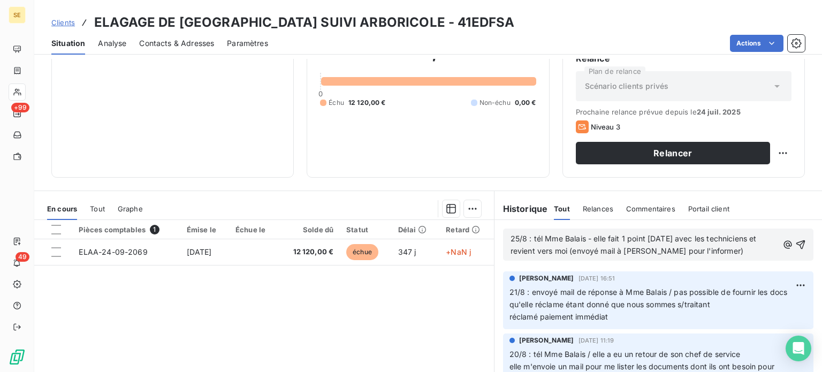
click at [744, 239] on span "25/8 : tél Mme Balais - elle fait 1 point [DATE] avec les techniciens et revien…" at bounding box center [635, 244] width 248 height 21
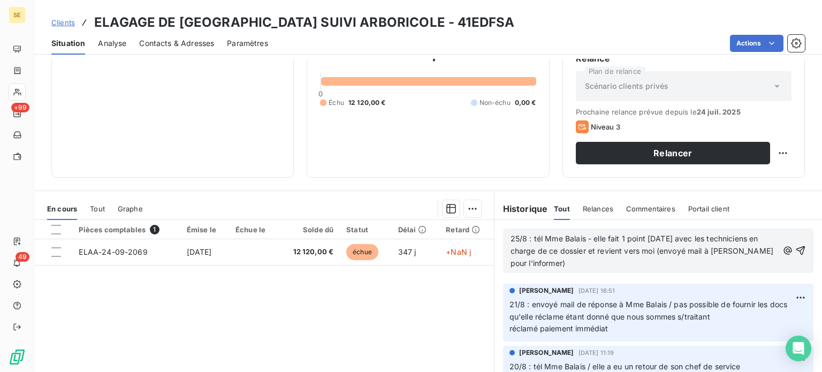
click at [425, 314] on div "Pièces comptables 1 Émise le Échue le Solde dû Statut Délai Retard ELAA-24-09-2…" at bounding box center [264, 323] width 460 height 206
click at [796, 246] on icon "button" at bounding box center [801, 250] width 11 height 11
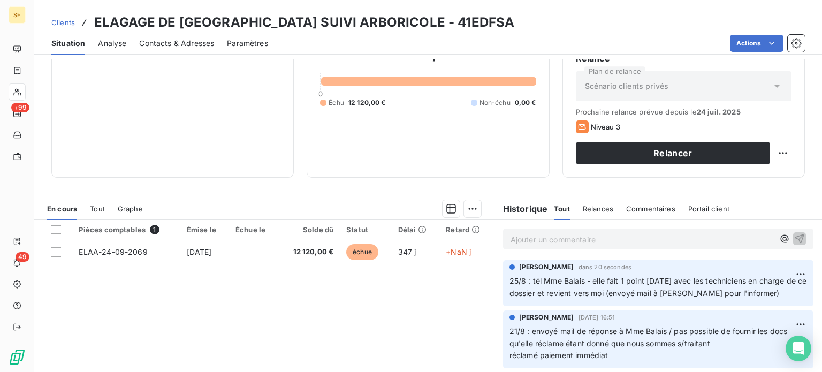
click at [60, 20] on span "Clients" at bounding box center [63, 22] width 24 height 9
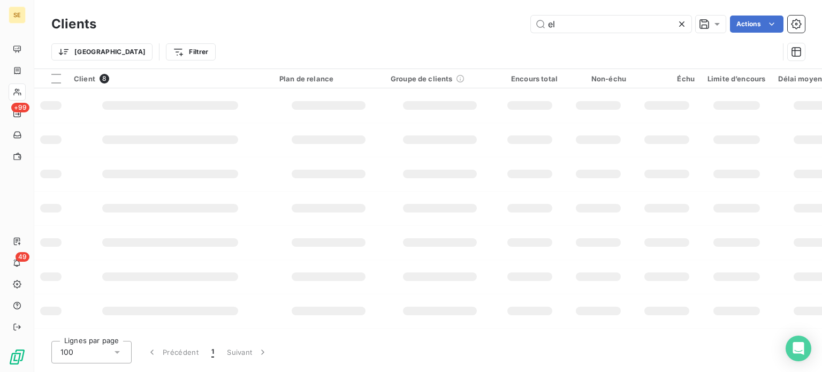
type input "e"
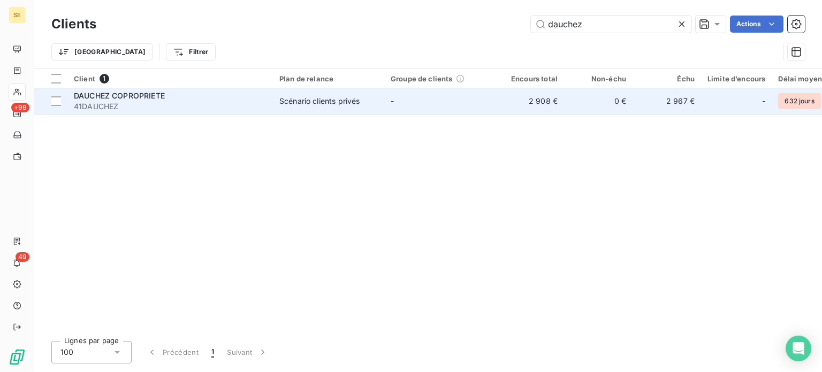
type input "dauchez"
click at [126, 92] on span "DAUCHEZ COPROPRIETE" at bounding box center [119, 95] width 91 height 9
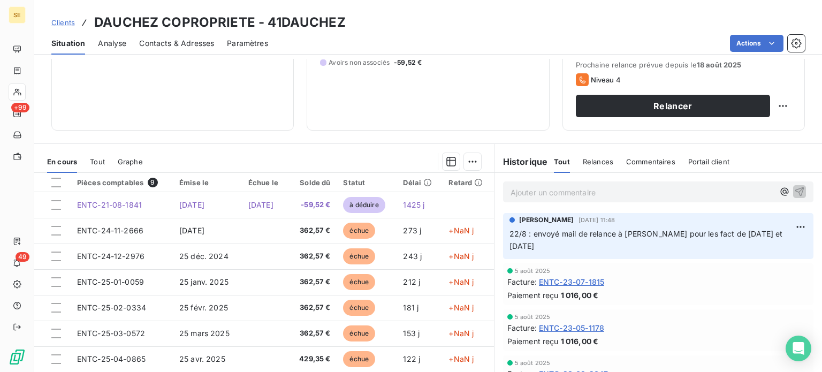
scroll to position [161, 0]
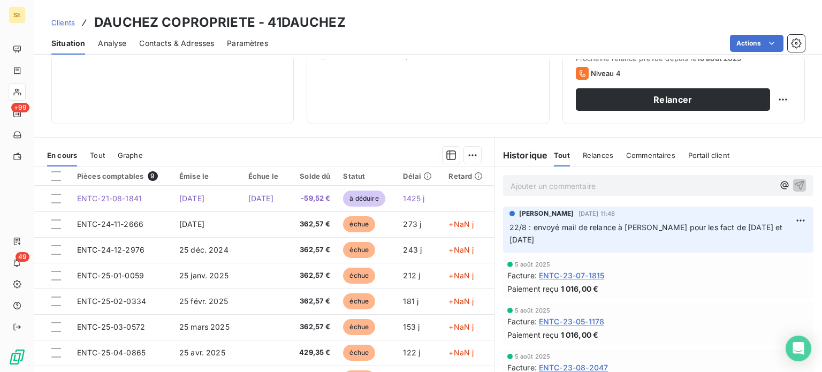
click at [180, 43] on span "Contacts & Adresses" at bounding box center [176, 43] width 75 height 11
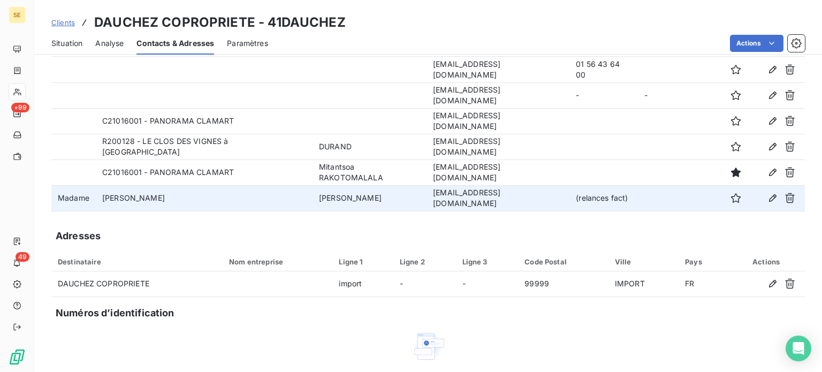
scroll to position [0, 0]
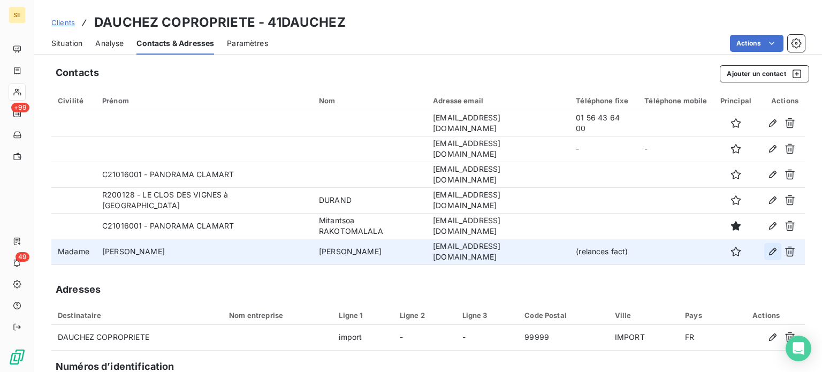
click at [769, 253] on icon "button" at bounding box center [772, 251] width 7 height 7
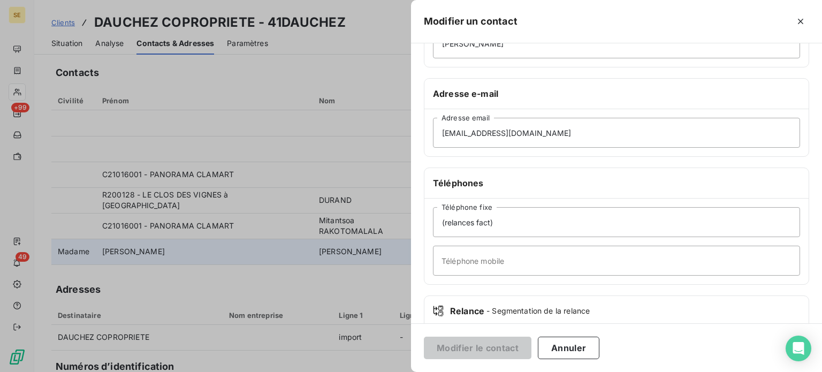
scroll to position [161, 0]
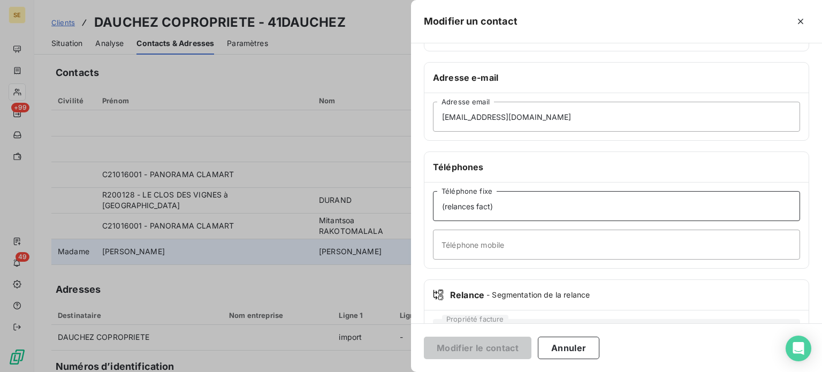
drag, startPoint x: 522, startPoint y: 212, endPoint x: 333, endPoint y: 213, distance: 188.5
click at [334, 372] on div "Modifier un contact Informations générales Civilité Madame [PERSON_NAME] Prénom…" at bounding box center [411, 372] width 822 height 0
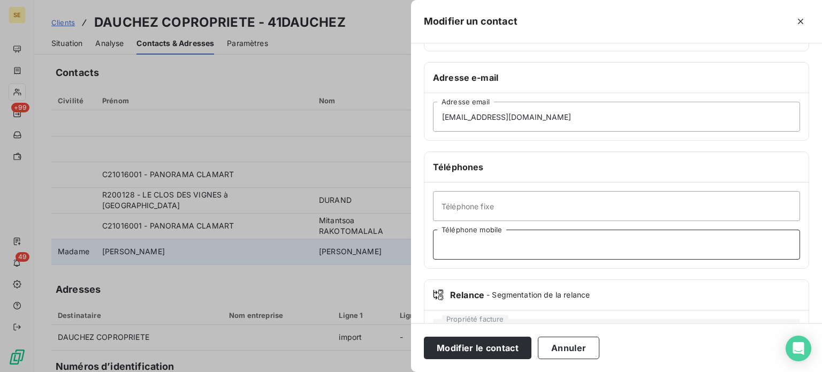
click at [481, 238] on input "Téléphone mobile" at bounding box center [616, 245] width 367 height 30
paste input "(relances fact)"
type input "(relances fact)"
click at [486, 204] on input "Téléphone fixe" at bounding box center [616, 206] width 367 height 30
type input "[PHONE_NUMBER]"
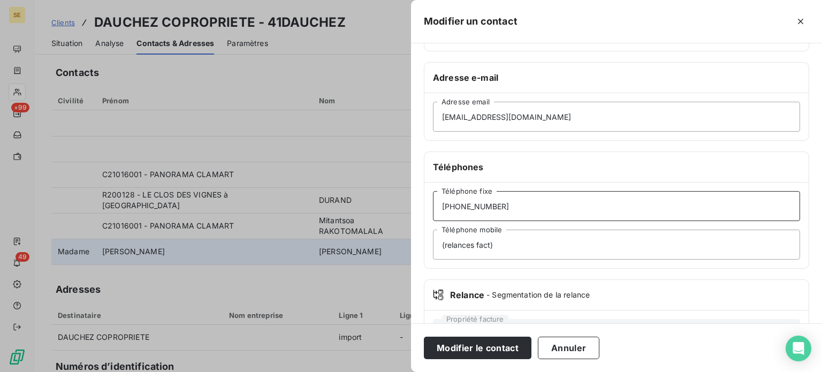
click at [424, 337] on button "Modifier le contact" at bounding box center [478, 348] width 108 height 22
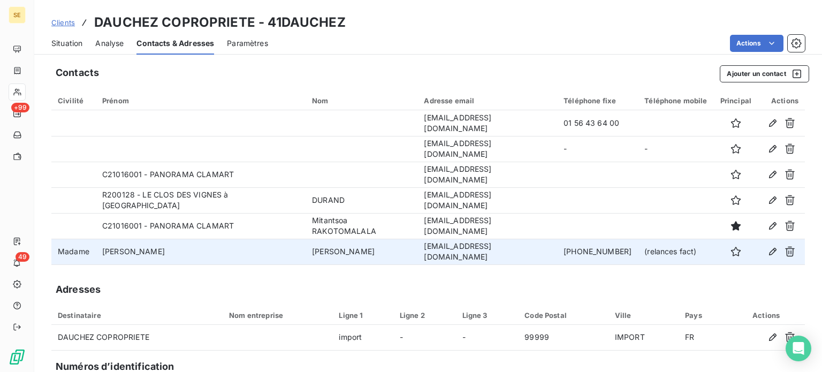
click at [58, 41] on span "Situation" at bounding box center [66, 43] width 31 height 11
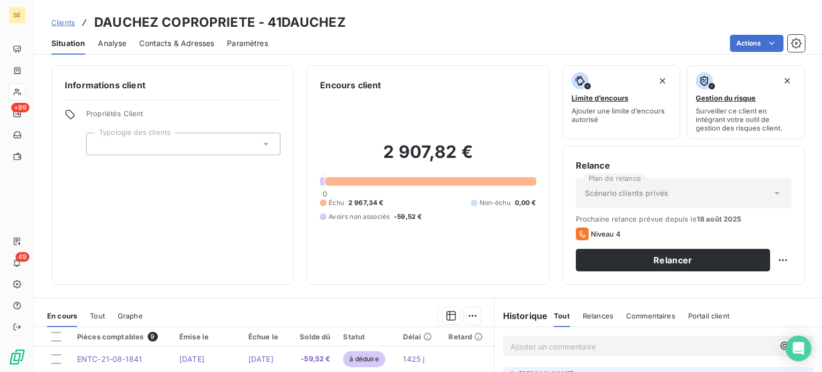
click at [177, 43] on span "Contacts & Adresses" at bounding box center [176, 43] width 75 height 11
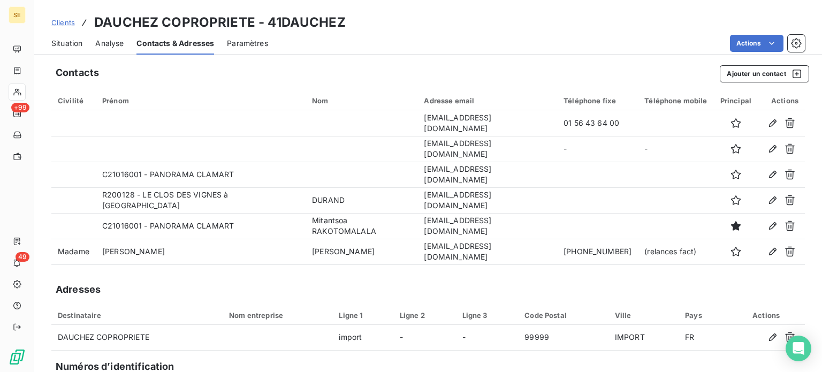
click at [64, 42] on span "Situation" at bounding box center [66, 43] width 31 height 11
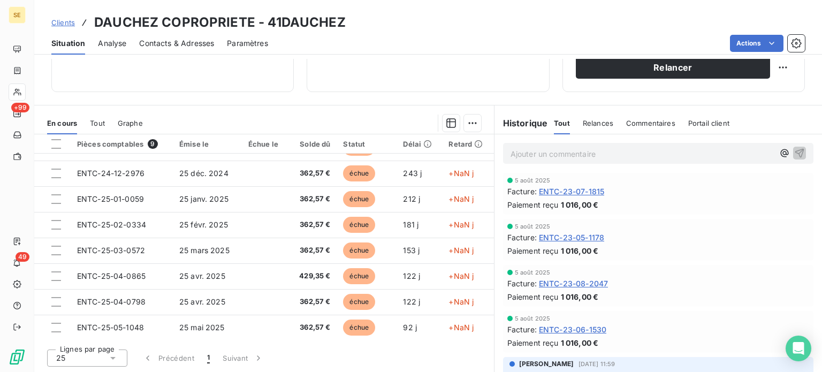
scroll to position [0, 0]
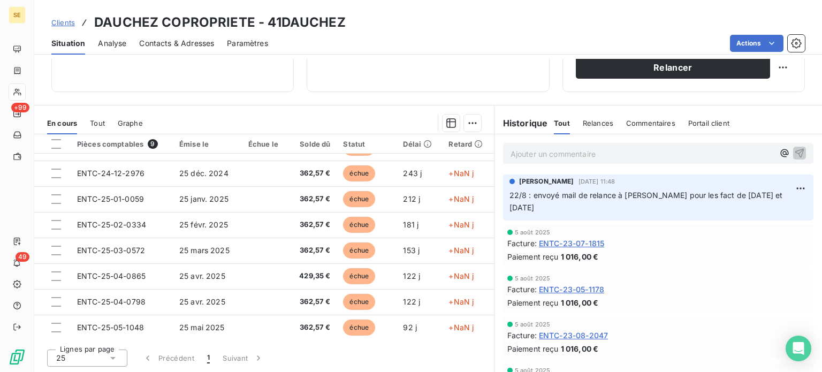
click at [598, 238] on span "ENTC-23-07-1815" at bounding box center [571, 243] width 65 height 11
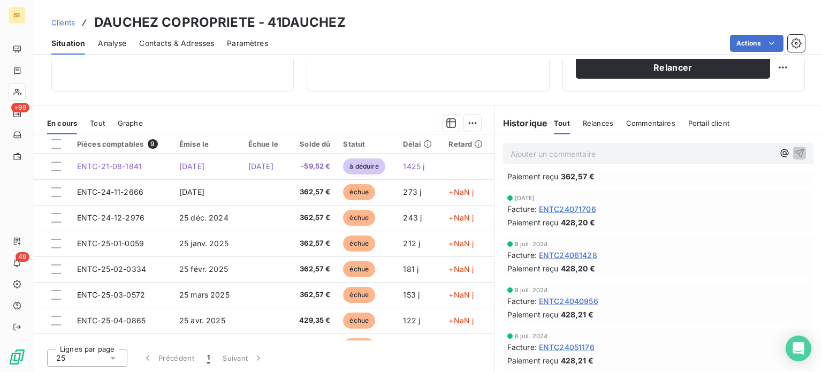
scroll to position [5901, 0]
